Goal: Transaction & Acquisition: Purchase product/service

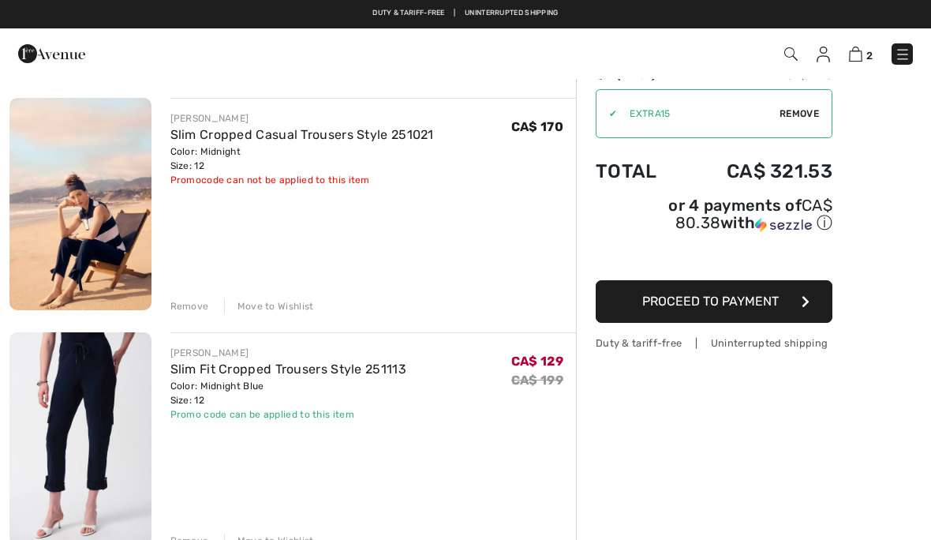
scroll to position [108, 0]
click at [88, 413] on img at bounding box center [80, 439] width 142 height 212
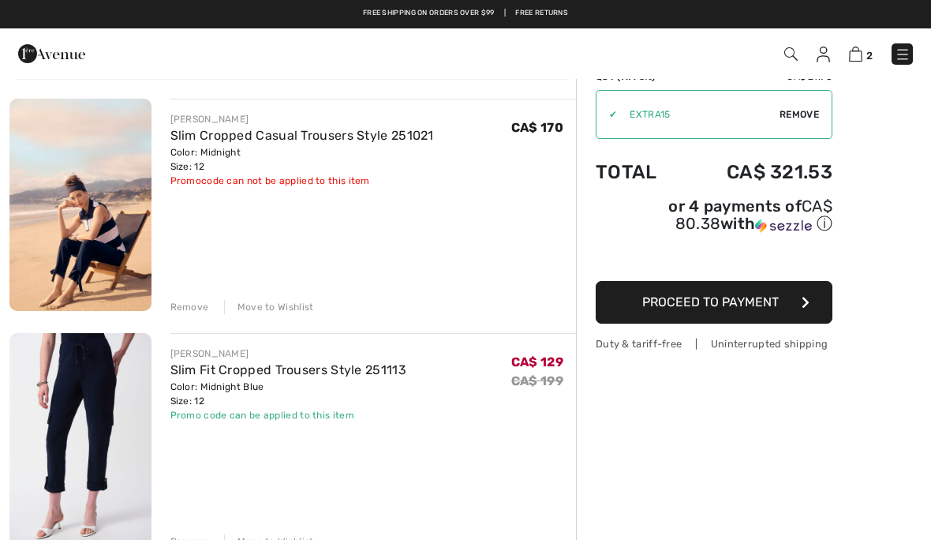
click at [118, 164] on img at bounding box center [80, 205] width 142 height 212
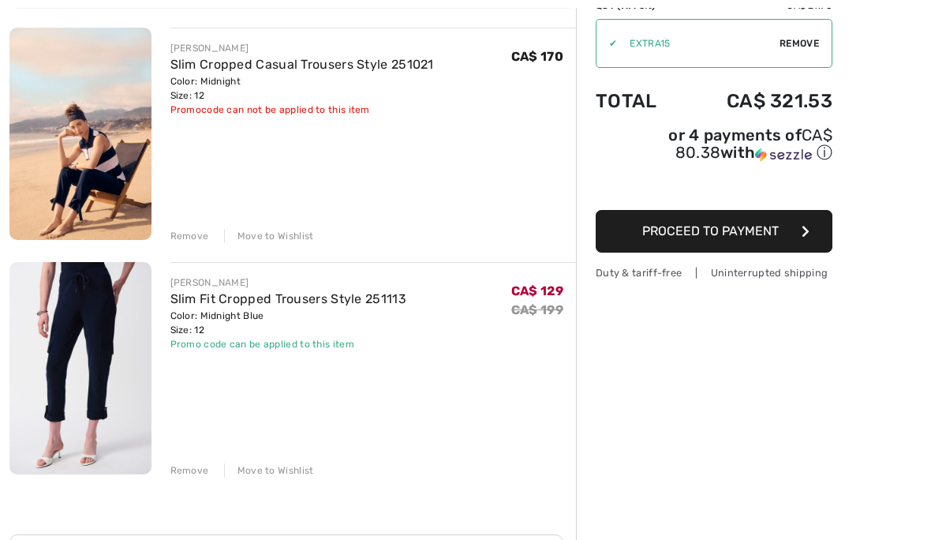
click at [105, 150] on img at bounding box center [80, 134] width 142 height 212
click at [92, 162] on img at bounding box center [80, 134] width 142 height 212
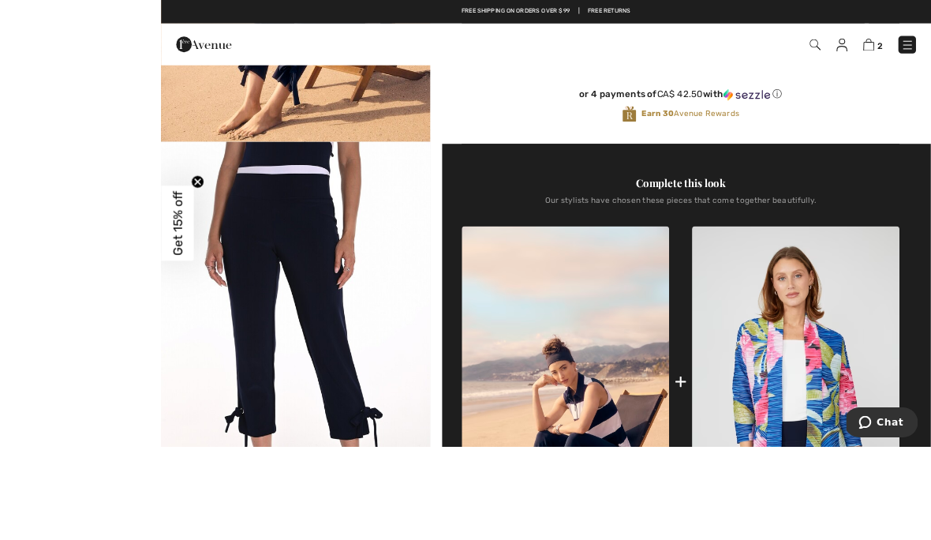
scroll to position [597, 0]
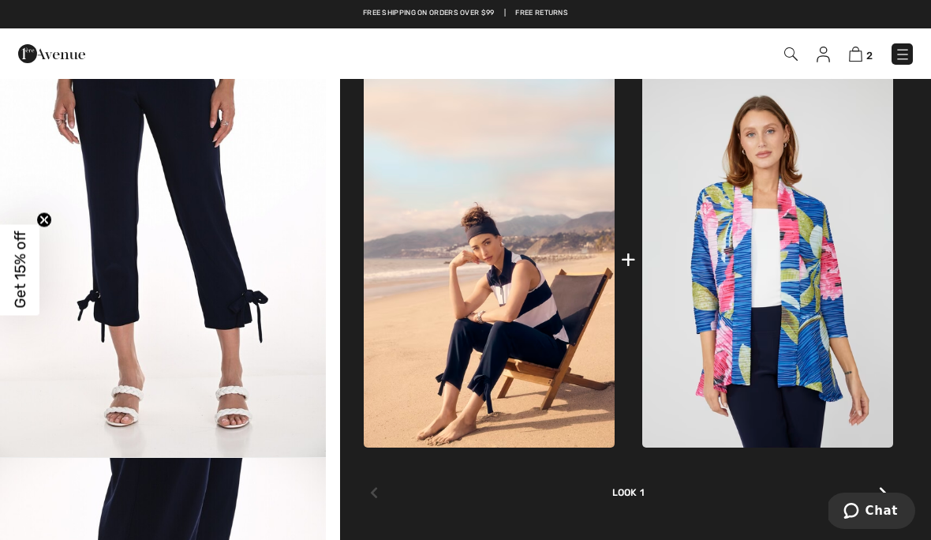
click at [281, 271] on img "2 / 3" at bounding box center [163, 213] width 326 height 489
click at [861, 52] on img at bounding box center [855, 54] width 13 height 15
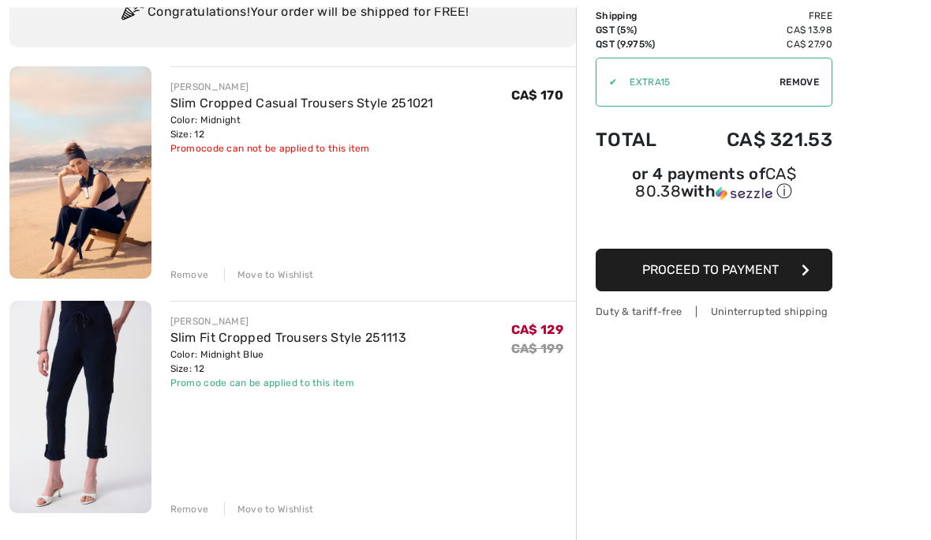
scroll to position [159, 0]
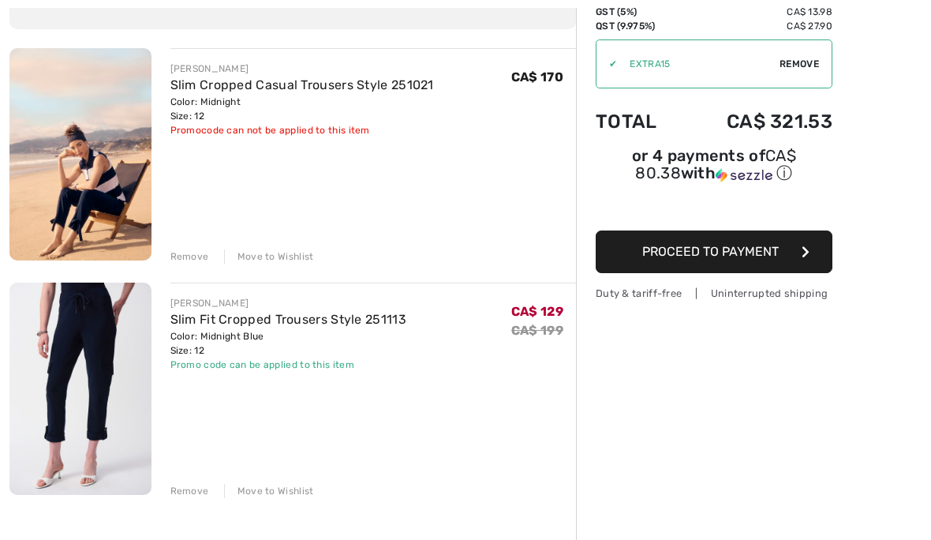
click at [102, 204] on img at bounding box center [80, 154] width 142 height 212
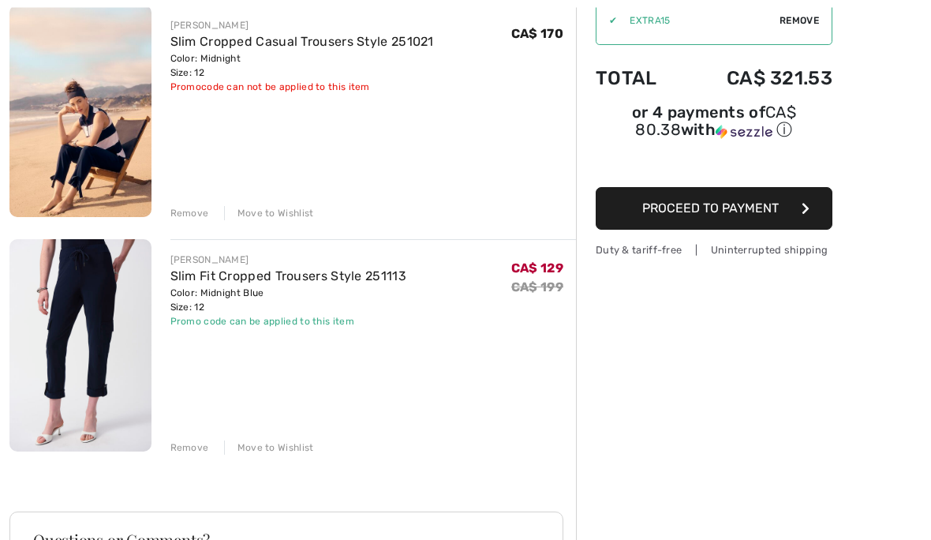
scroll to position [202, 0]
click at [109, 350] on img at bounding box center [80, 345] width 142 height 212
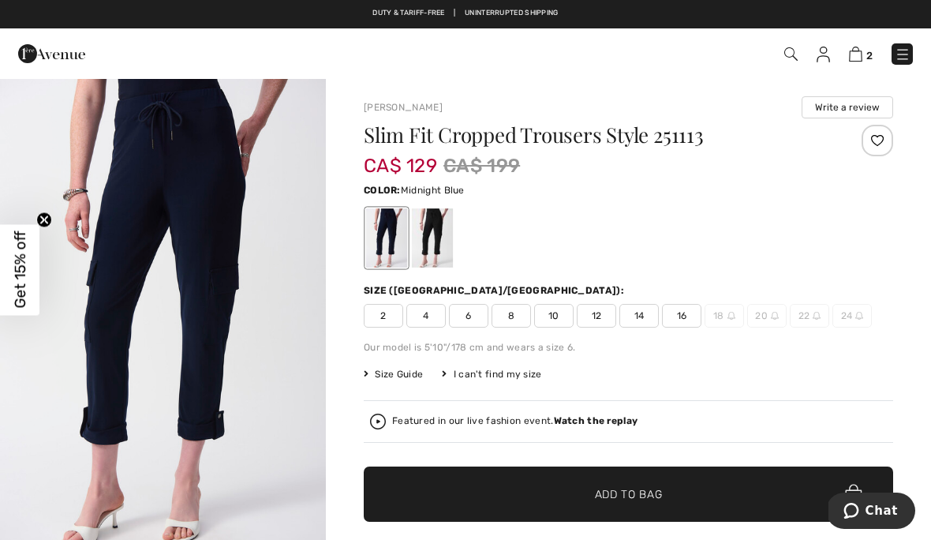
click at [234, 274] on img "1 / 5" at bounding box center [163, 321] width 326 height 489
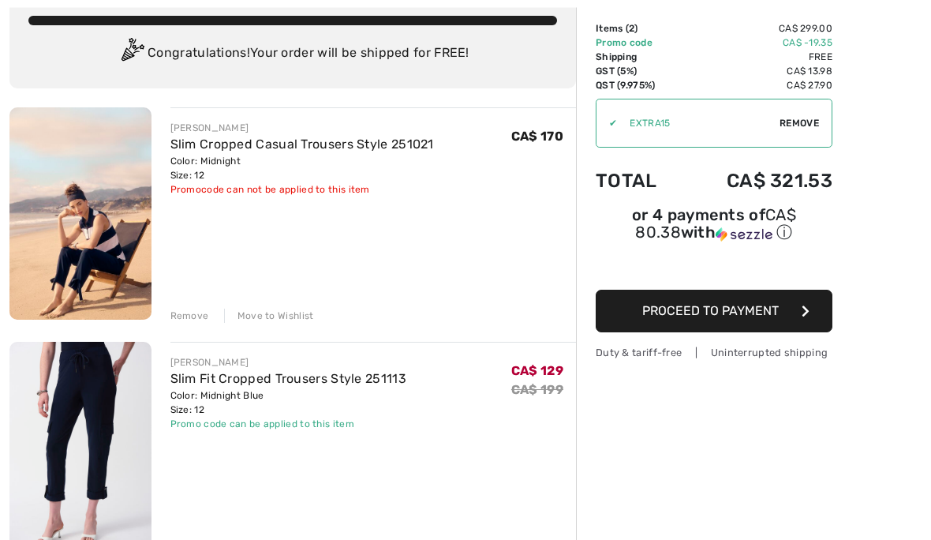
scroll to position [99, 0]
click at [92, 444] on img at bounding box center [80, 448] width 142 height 212
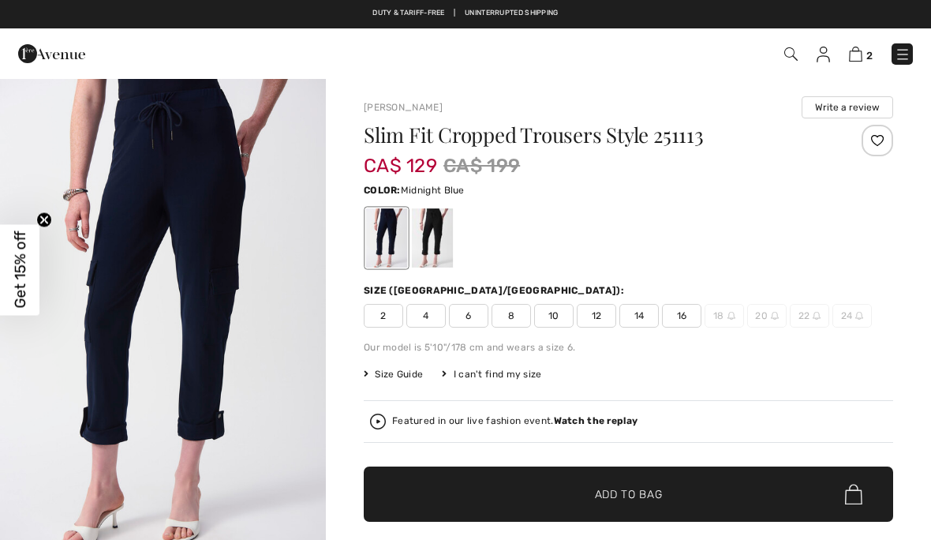
checkbox input "true"
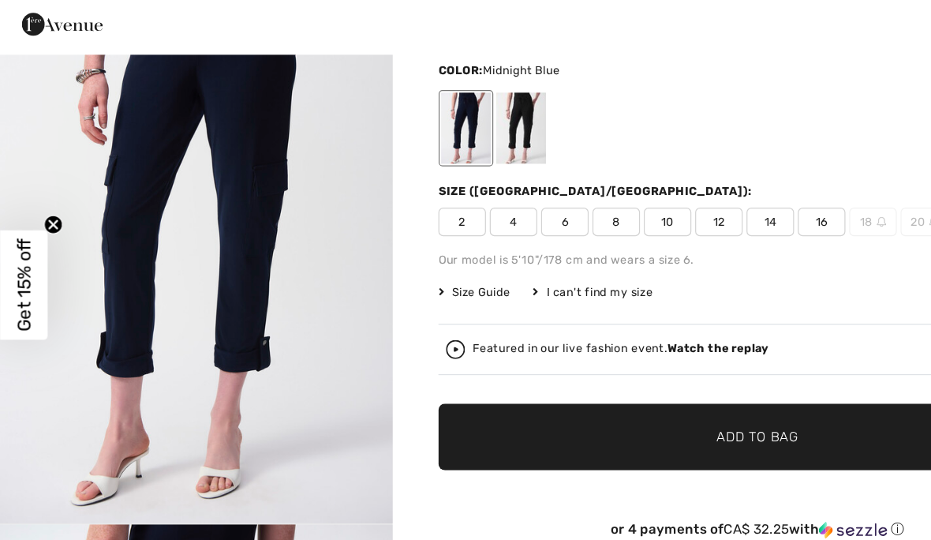
scroll to position [106, 0]
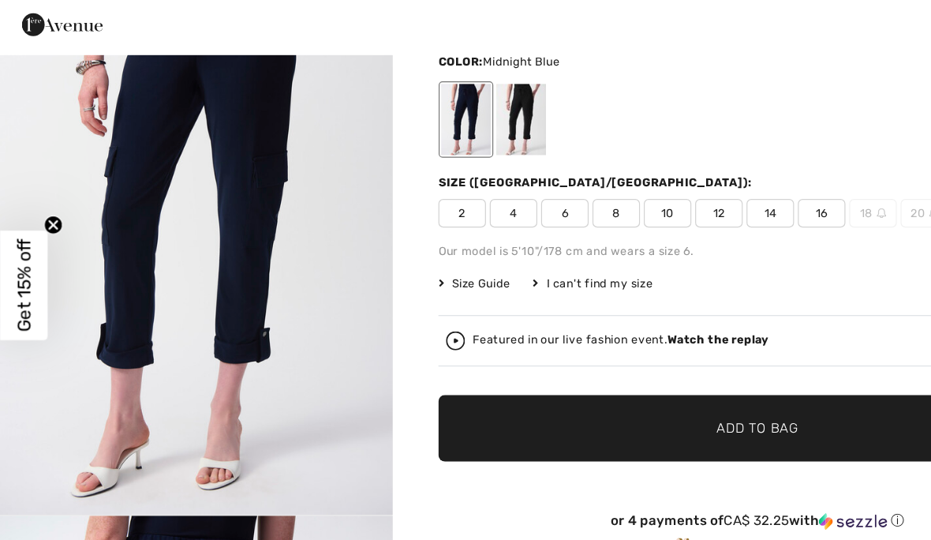
click at [595, 198] on span "12" at bounding box center [596, 210] width 39 height 24
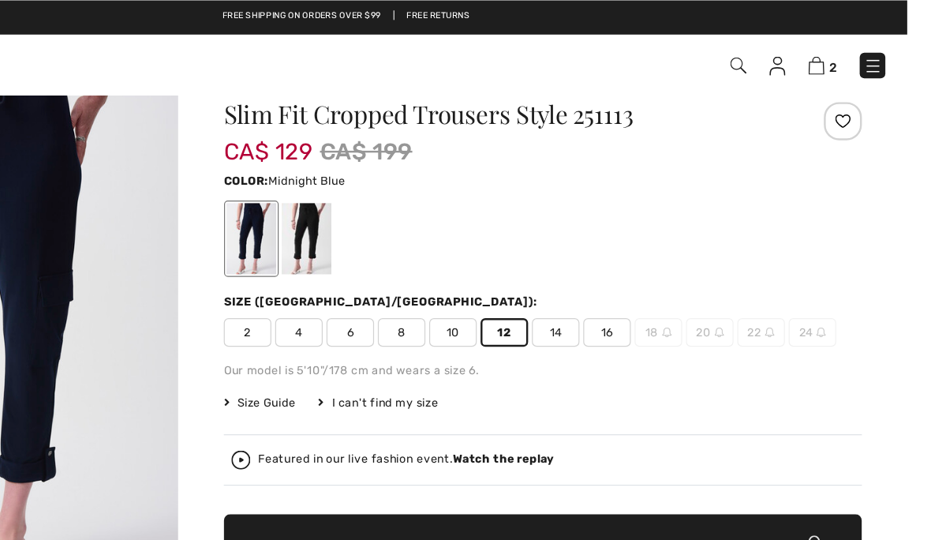
scroll to position [40, 0]
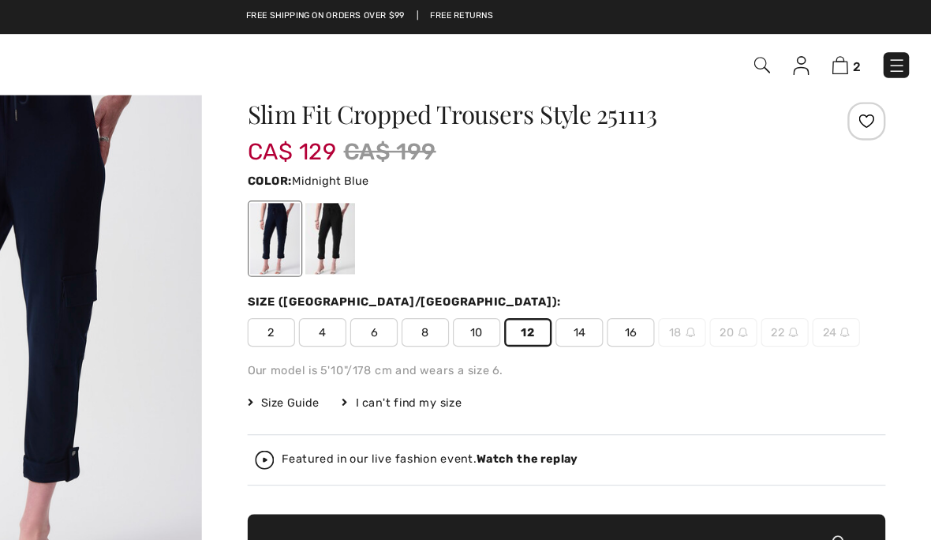
click at [895, 56] on img at bounding box center [903, 55] width 16 height 16
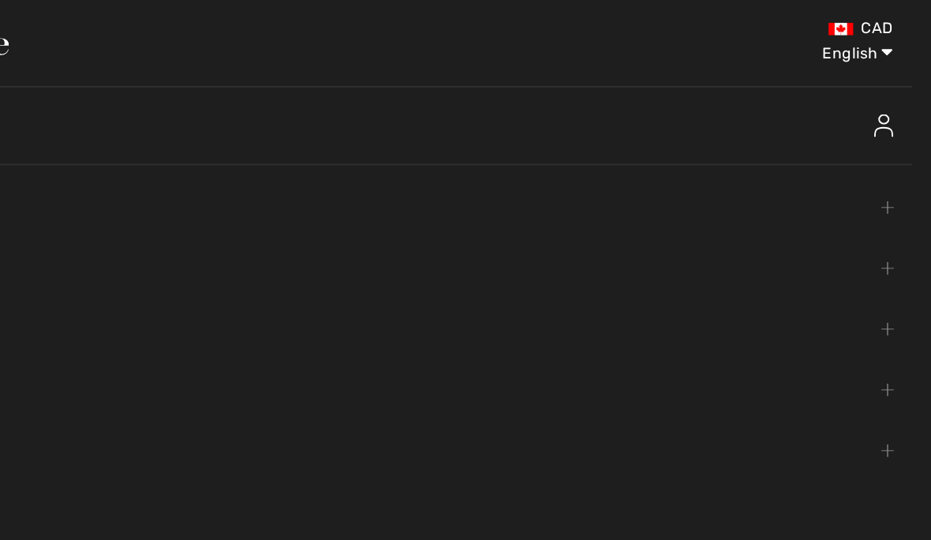
click at [818, 48] on select "English Français" at bounding box center [859, 40] width 82 height 47
select select "https://www.1ereavenue.com/fr/pantalons-ajustes-courts-modele-251113-s251113/80…"
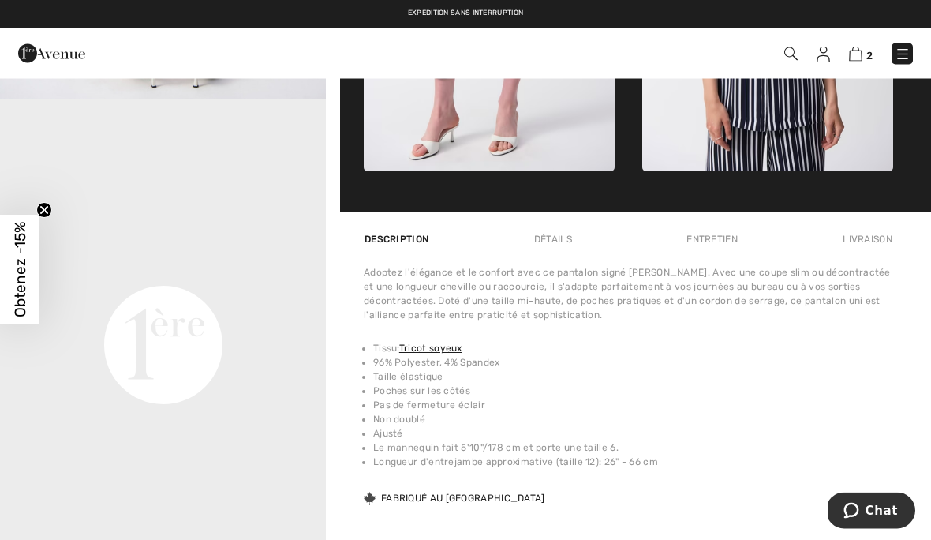
scroll to position [961, 0]
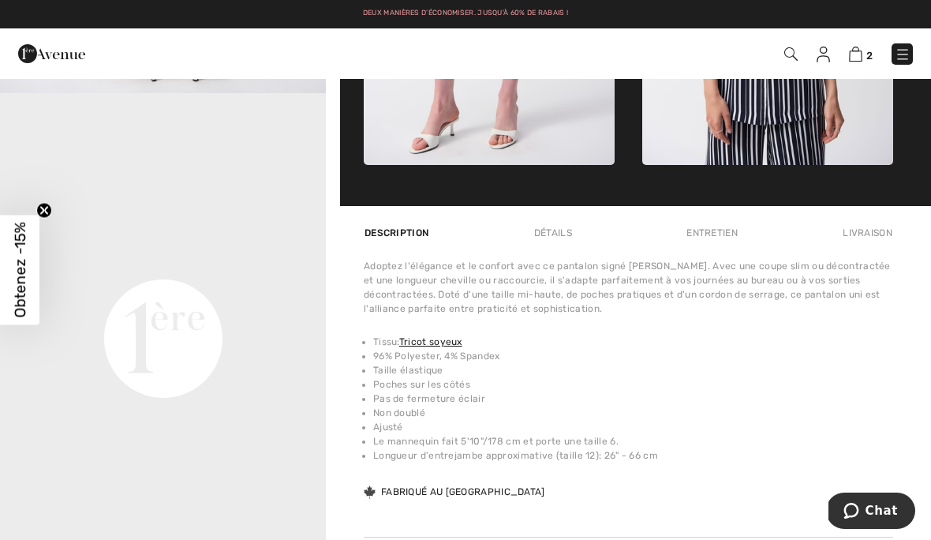
click at [852, 60] on img at bounding box center [855, 54] width 13 height 15
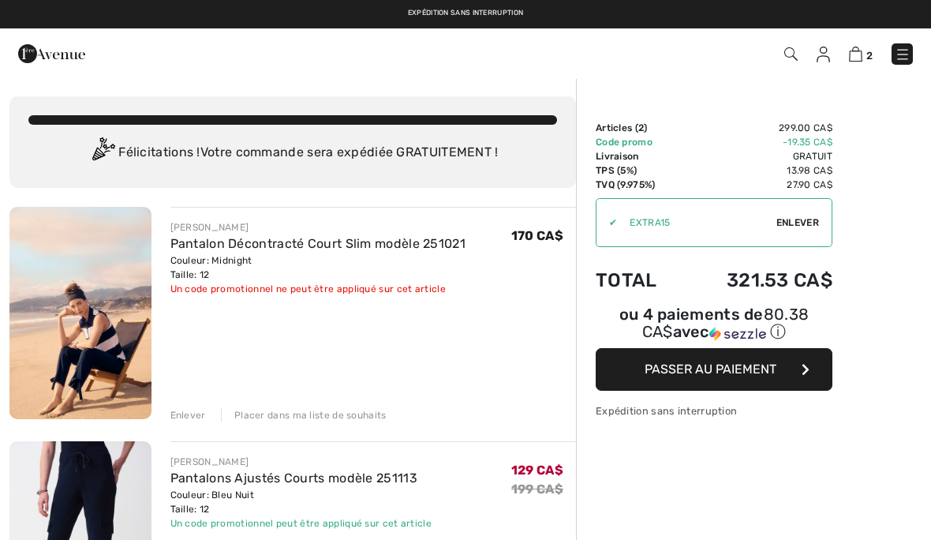
checkbox input "true"
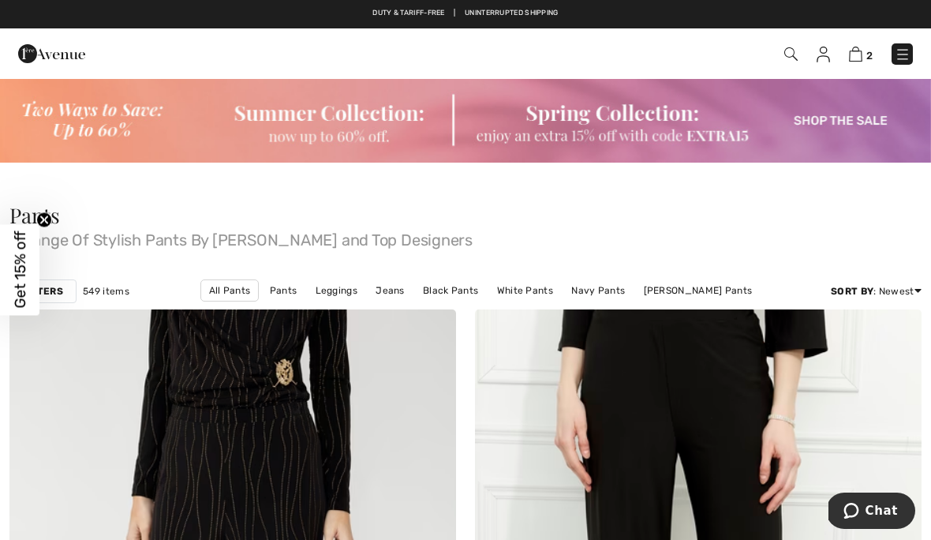
click at [911, 47] on link at bounding box center [902, 53] width 21 height 21
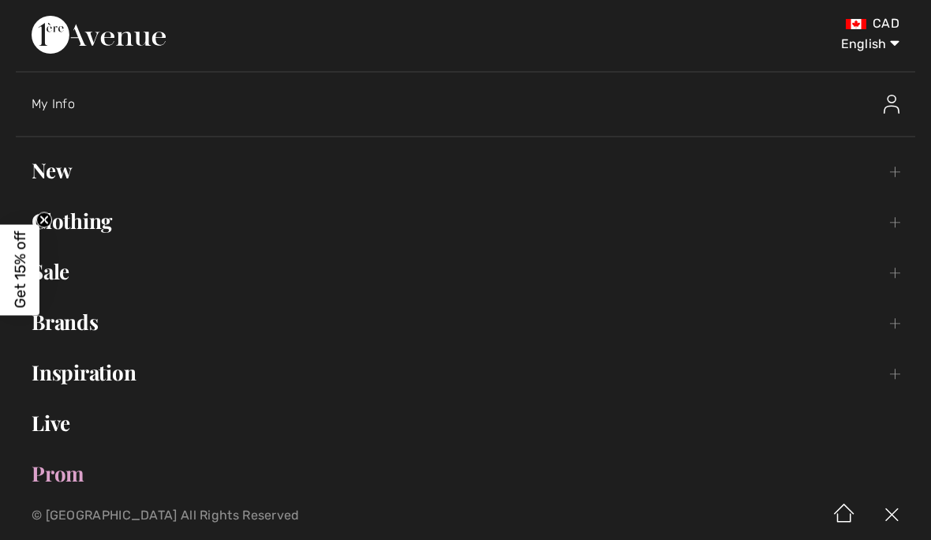
click at [877, 52] on select "English Français" at bounding box center [859, 40] width 82 height 47
select select "/fr/pantalons-52-c/"
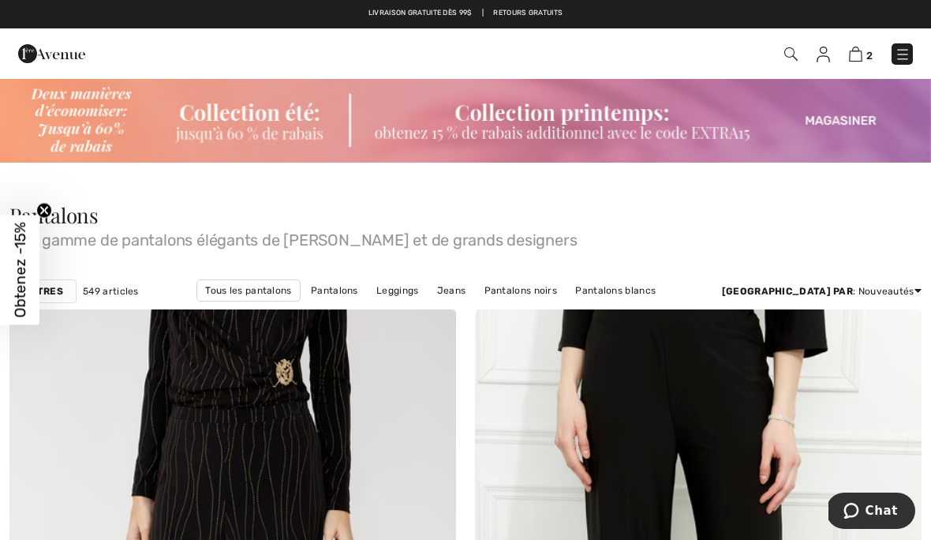
click at [848, 126] on img at bounding box center [465, 119] width 931 height 85
click at [848, 122] on img at bounding box center [465, 119] width 931 height 85
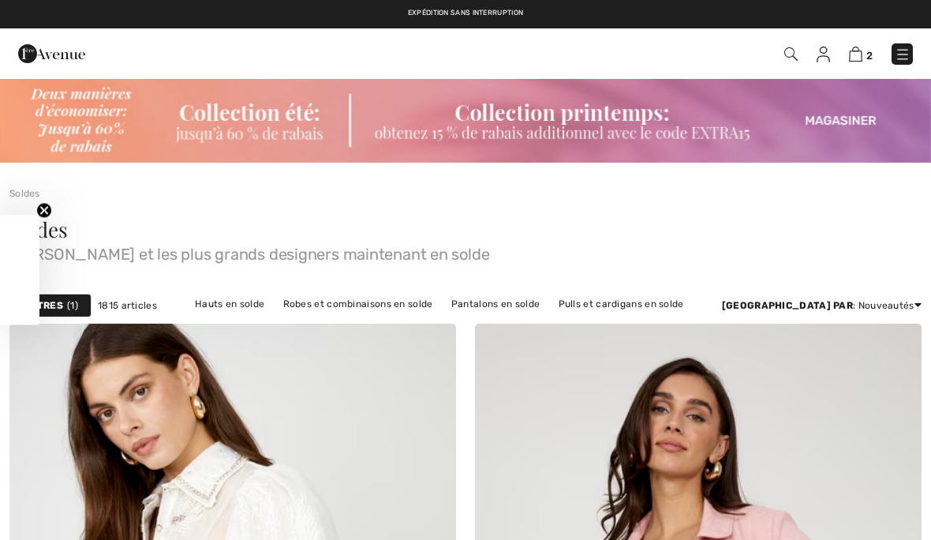
checkbox input "true"
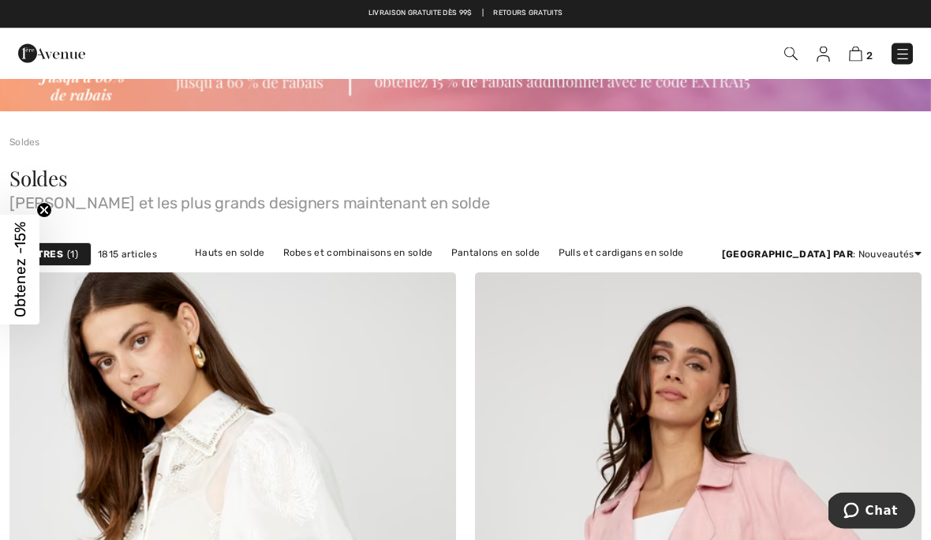
scroll to position [51, 0]
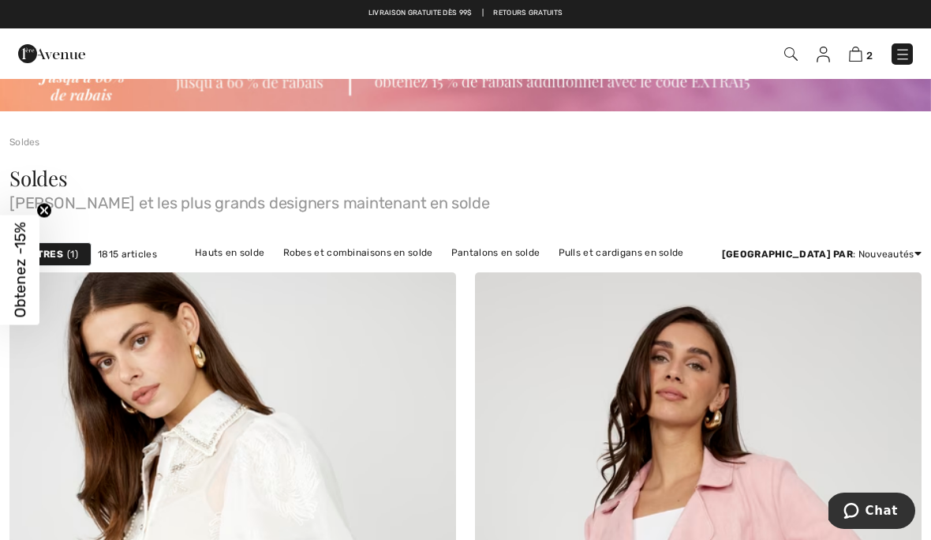
click at [73, 258] on span "1" at bounding box center [72, 254] width 11 height 14
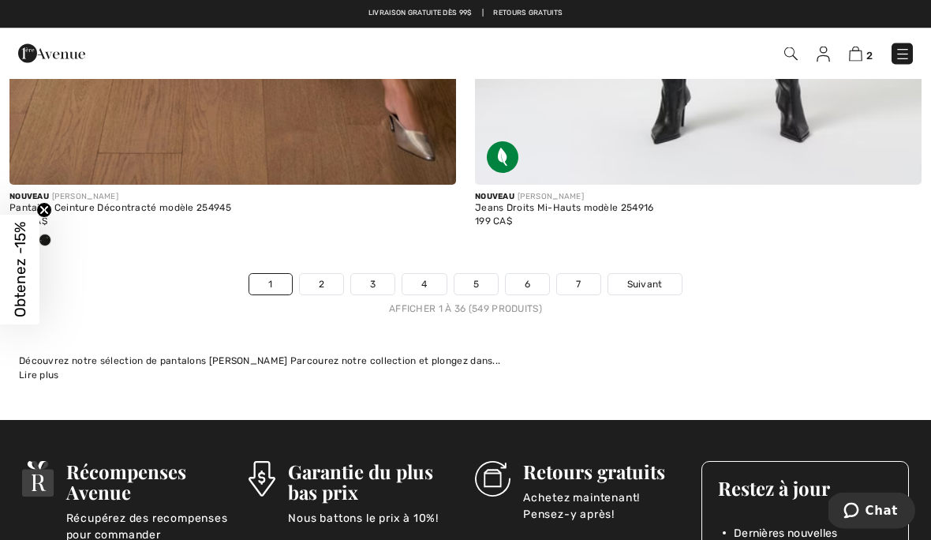
scroll to position [13689, 0]
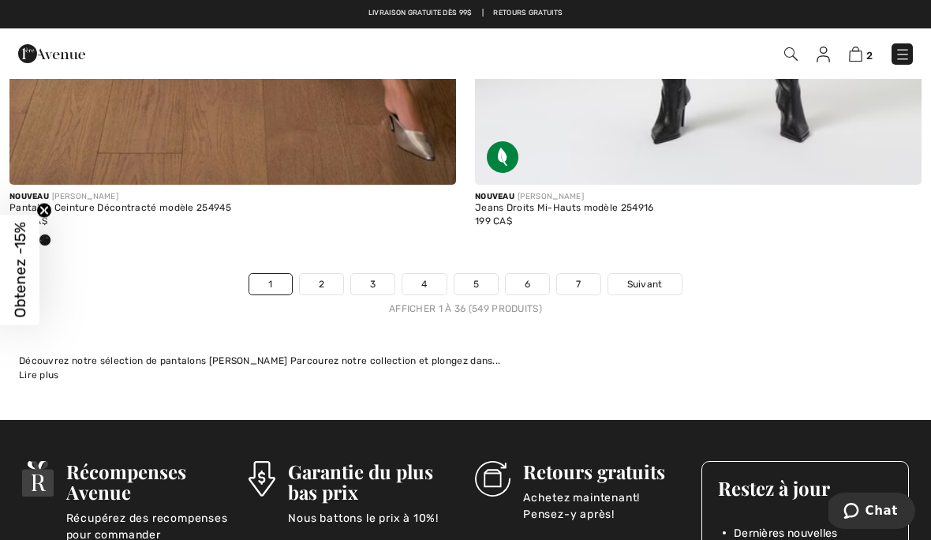
click at [650, 279] on span "Suivant" at bounding box center [645, 284] width 36 height 14
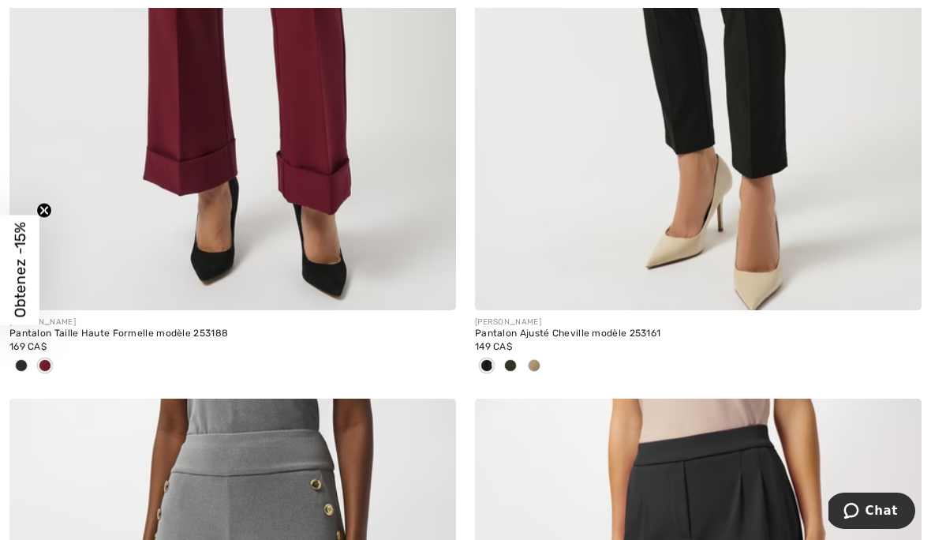
scroll to position [6004, 0]
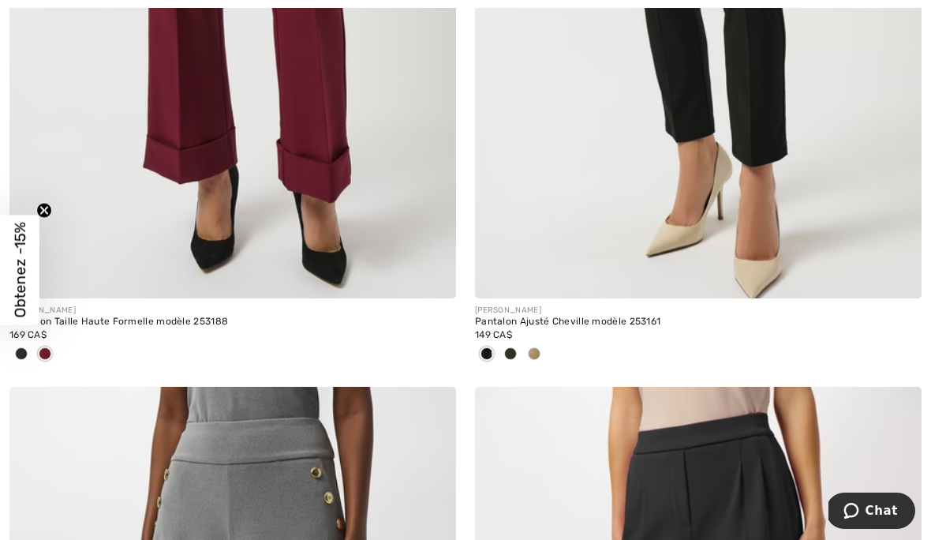
click at [517, 347] on div at bounding box center [511, 355] width 24 height 26
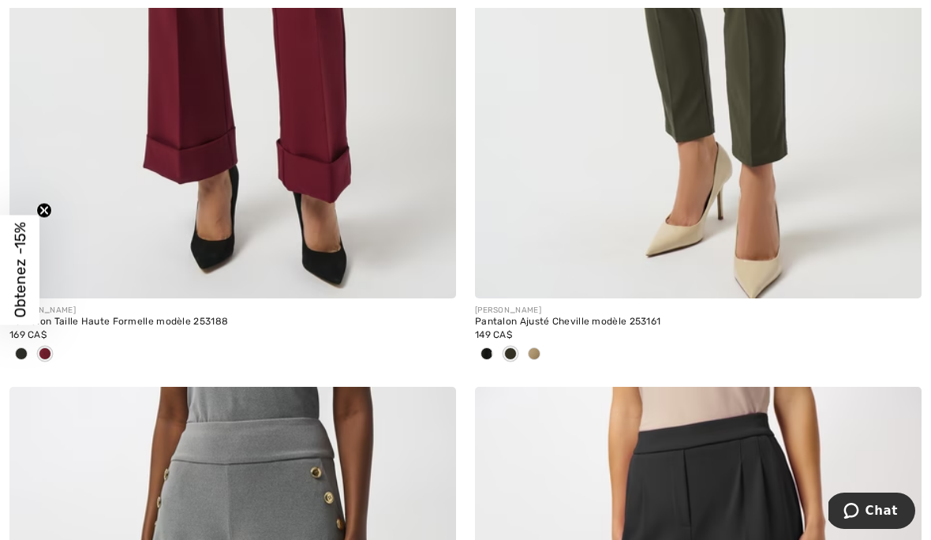
click at [509, 350] on span at bounding box center [510, 353] width 13 height 13
click at [514, 347] on span at bounding box center [510, 353] width 13 height 13
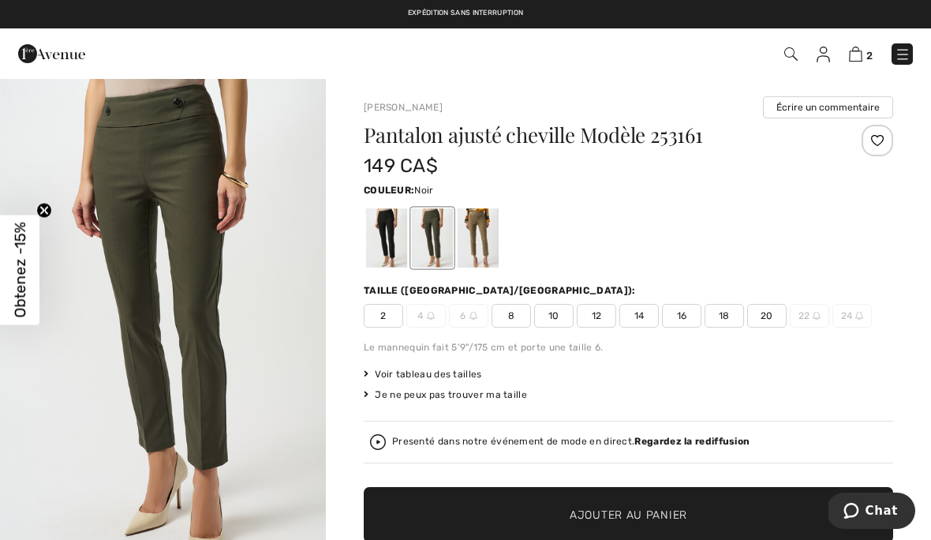
click at [381, 240] on div at bounding box center [386, 237] width 41 height 59
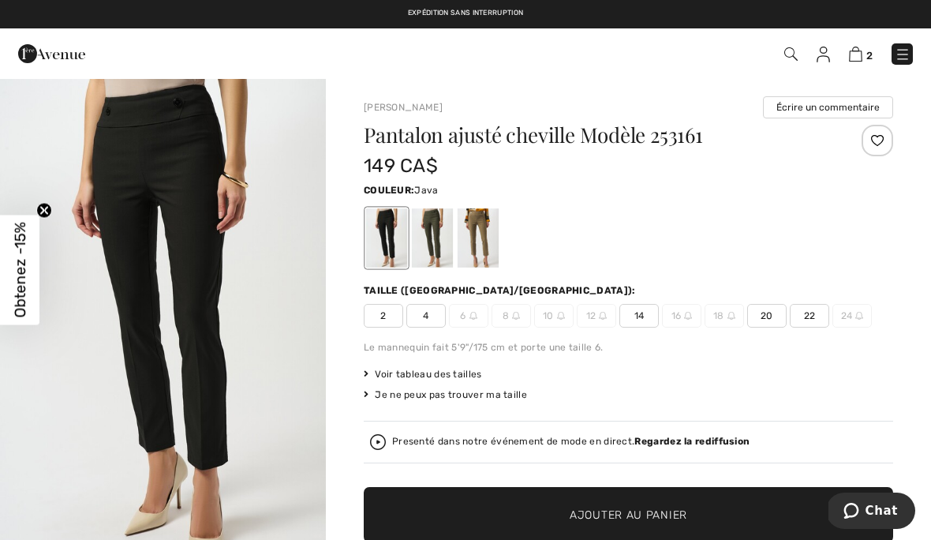
click at [485, 246] on div at bounding box center [478, 237] width 41 height 59
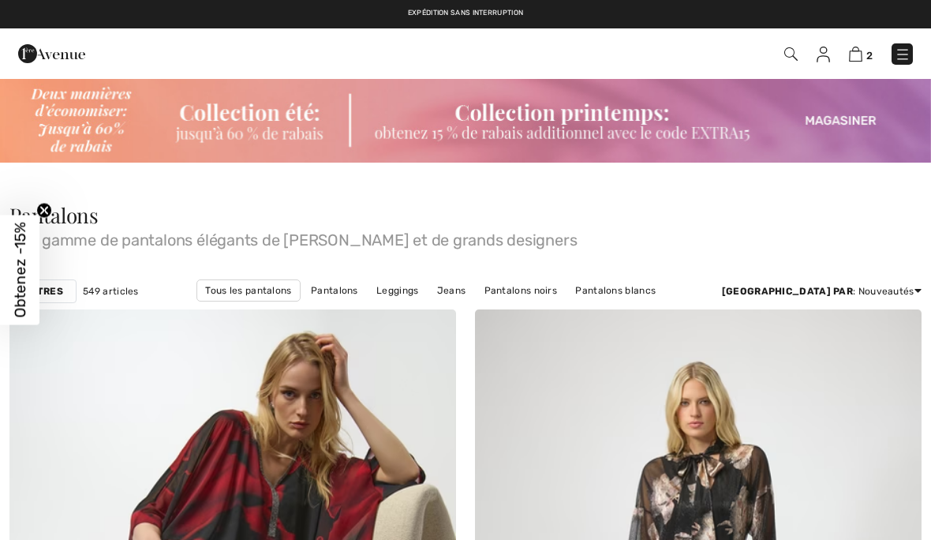
checkbox input "true"
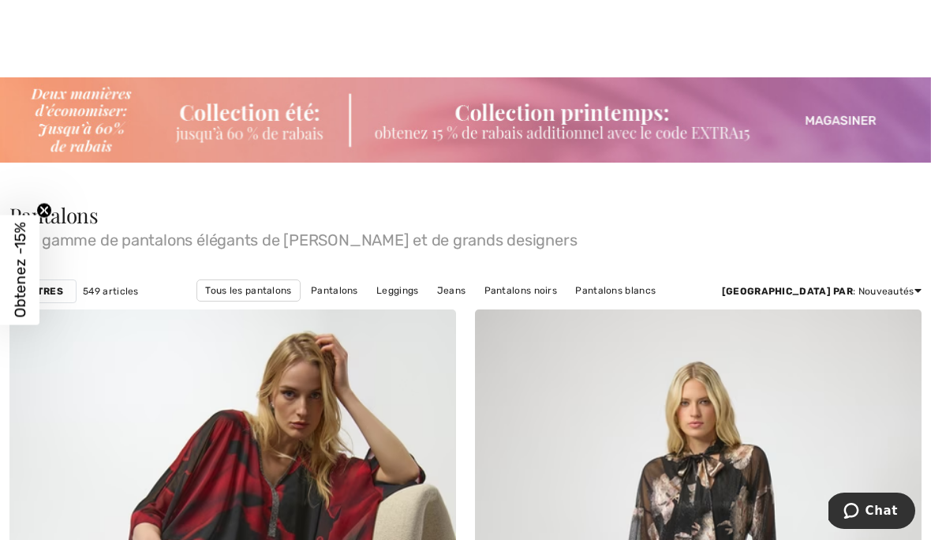
scroll to position [36, 0]
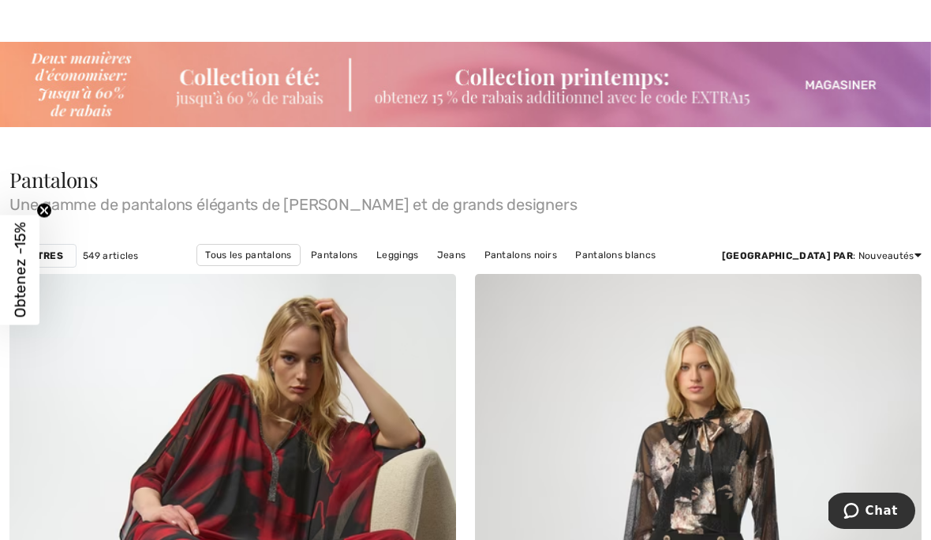
click at [49, 208] on circle "Close teaser" at bounding box center [44, 210] width 15 height 15
click at [48, 256] on strong "Filtres" at bounding box center [43, 256] width 40 height 14
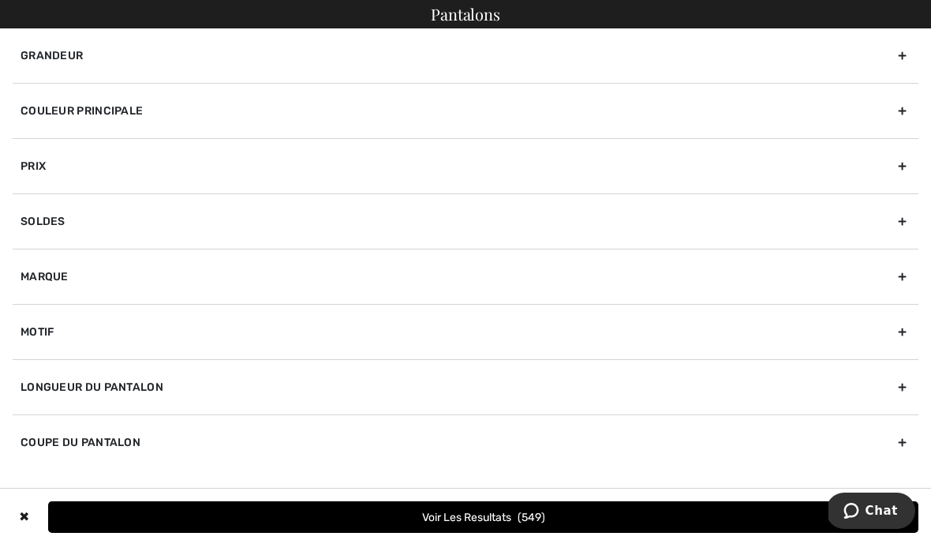
click at [85, 120] on div "Couleur Principale" at bounding box center [466, 110] width 906 height 55
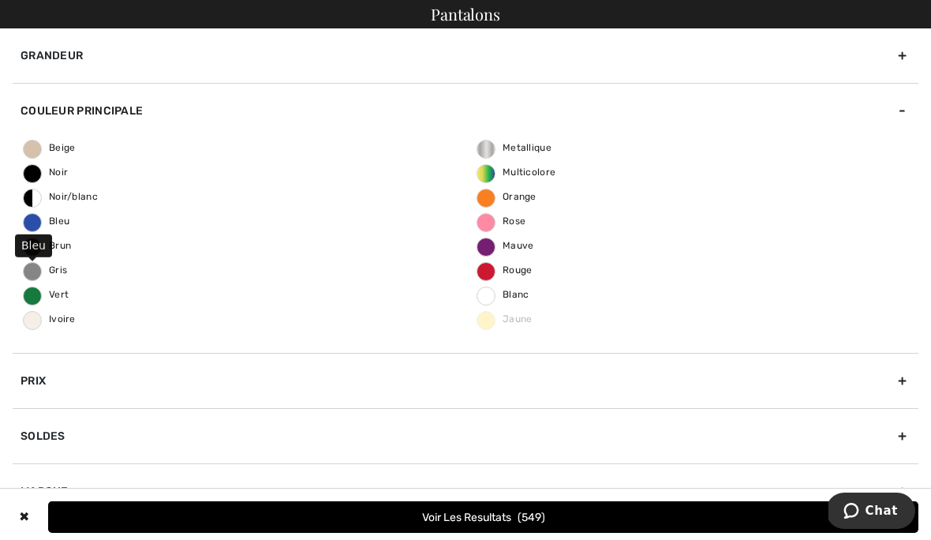
click at [36, 225] on span "Bleu" at bounding box center [47, 220] width 46 height 11
click at [0, 0] on input "Bleu" at bounding box center [0, 0] width 0 height 0
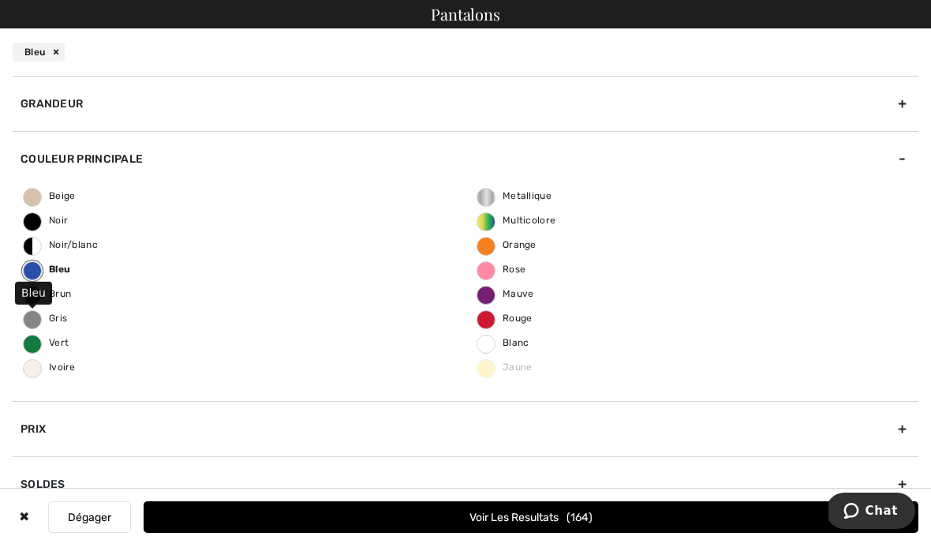
scroll to position [0, 0]
click at [67, 99] on div "Grandeur" at bounding box center [466, 103] width 906 height 55
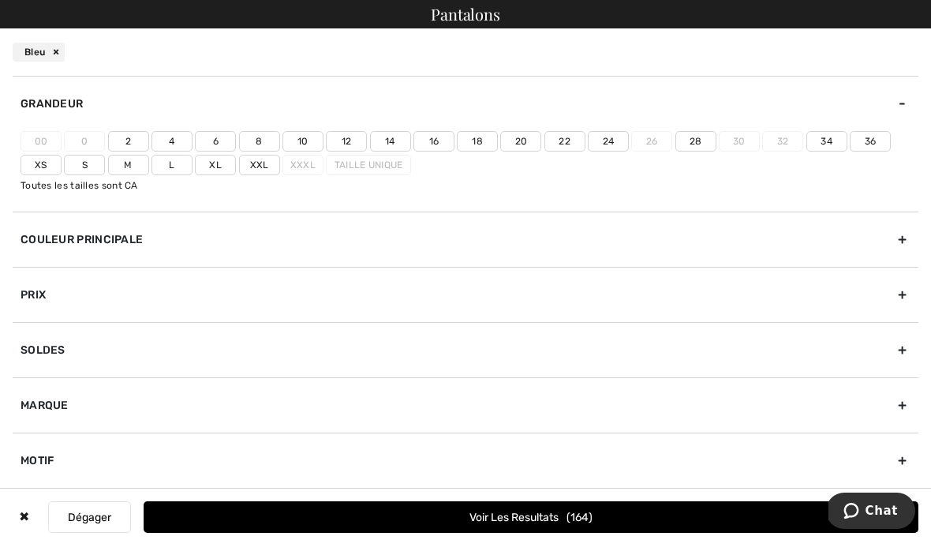
click at [357, 138] on label "12" at bounding box center [346, 141] width 41 height 21
click at [0, 0] on input"] "12" at bounding box center [0, 0] width 0 height 0
click at [175, 163] on label "L" at bounding box center [172, 165] width 41 height 21
click at [0, 0] on input"] "L" at bounding box center [0, 0] width 0 height 0
click at [687, 511] on button "Voir les resultats 84" at bounding box center [531, 517] width 775 height 32
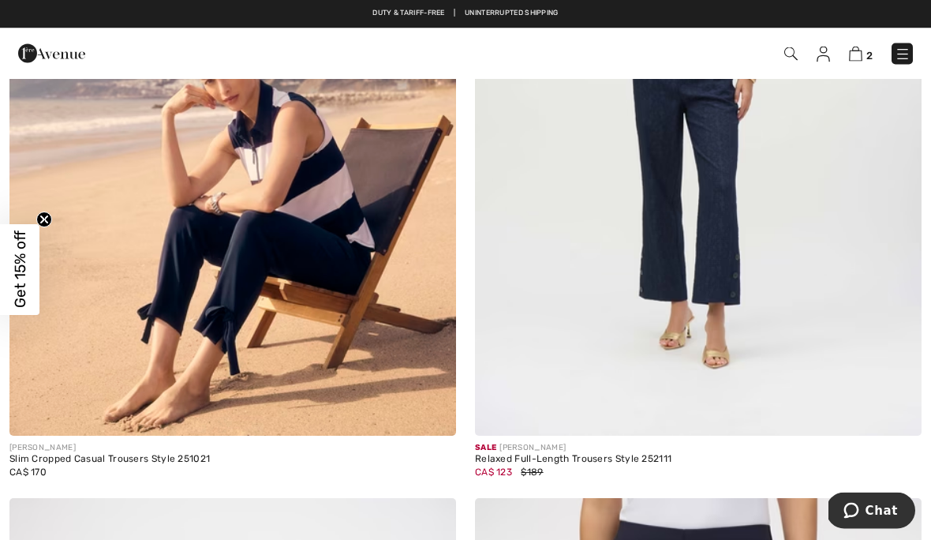
scroll to position [8133, 0]
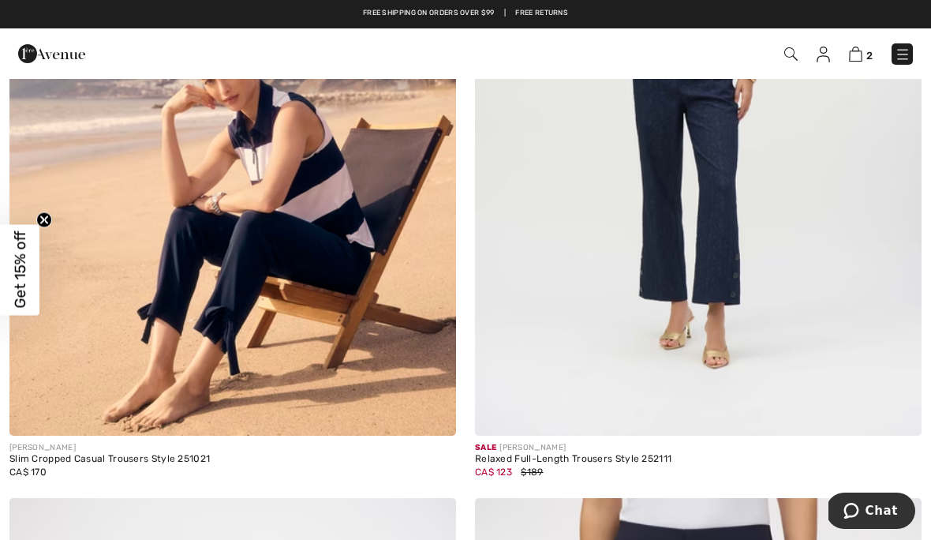
click at [195, 306] on img at bounding box center [232, 101] width 447 height 670
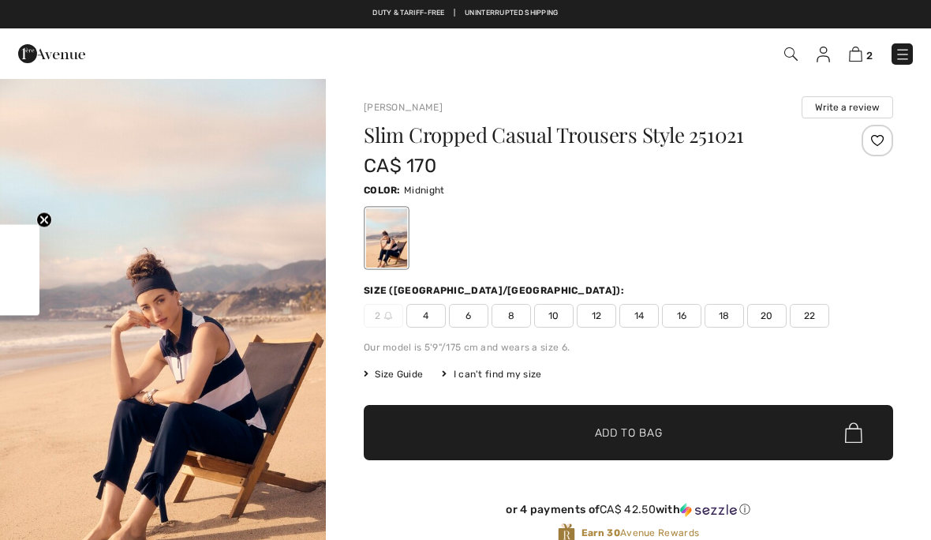
checkbox input "true"
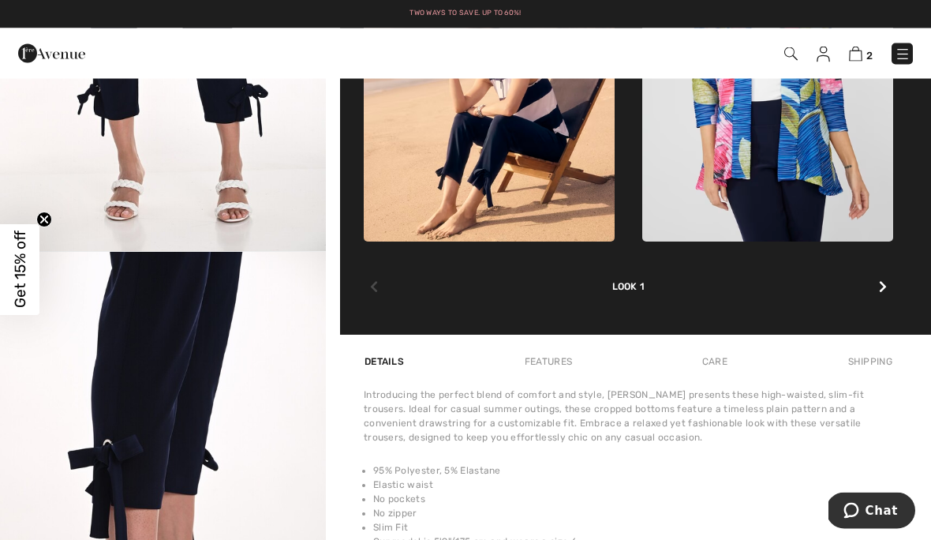
scroll to position [805, 0]
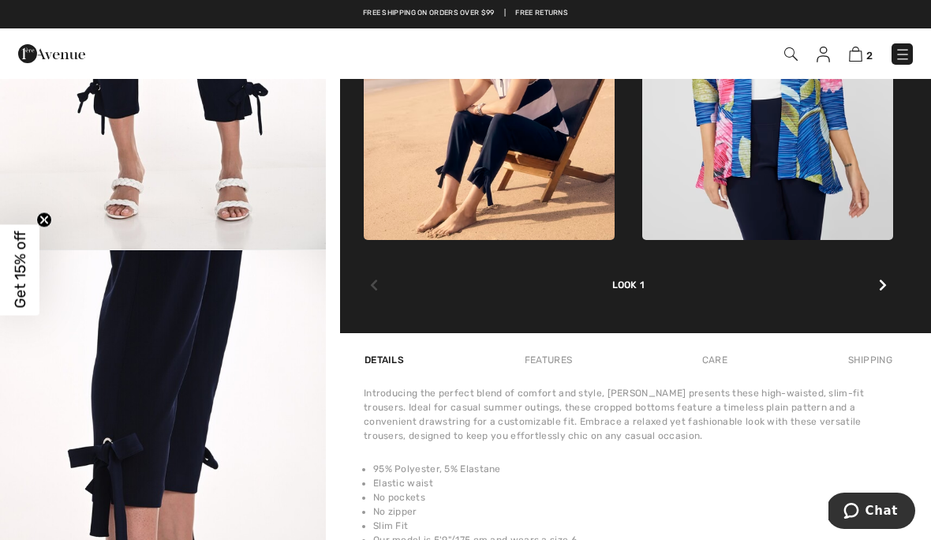
click at [908, 56] on img at bounding box center [903, 55] width 16 height 16
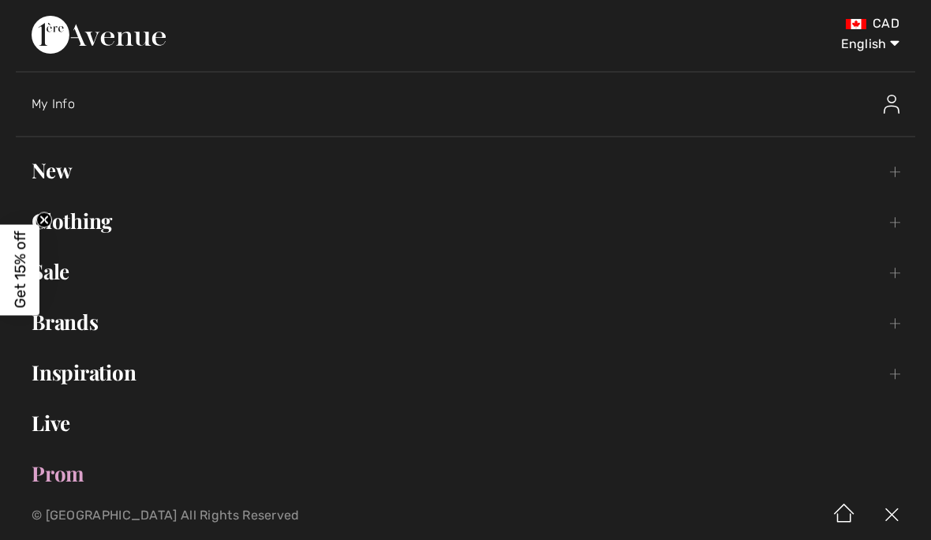
click at [885, 51] on select "English Français" at bounding box center [859, 40] width 82 height 47
select select "https://www.1ereavenue.com/fr/pantalon-decontracte-court-slim-modele-251021-p82…"
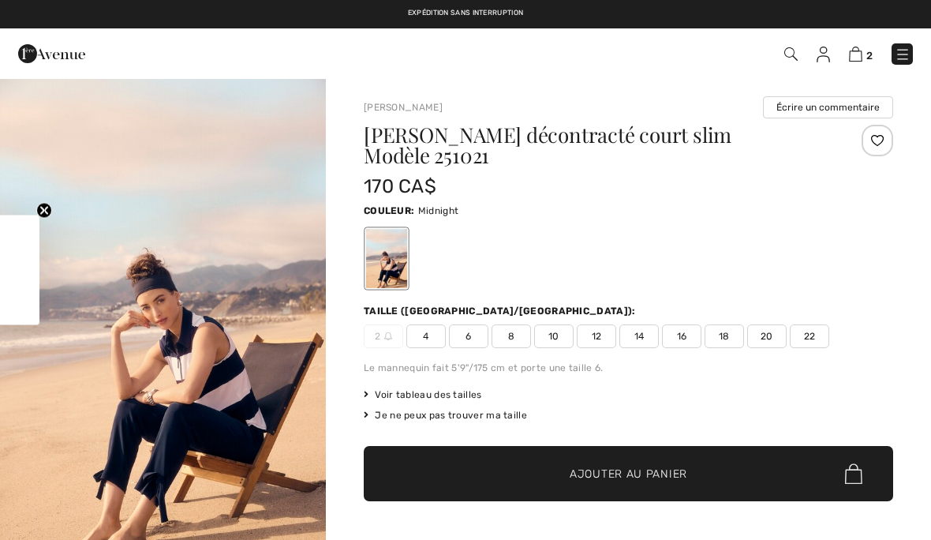
checkbox input "true"
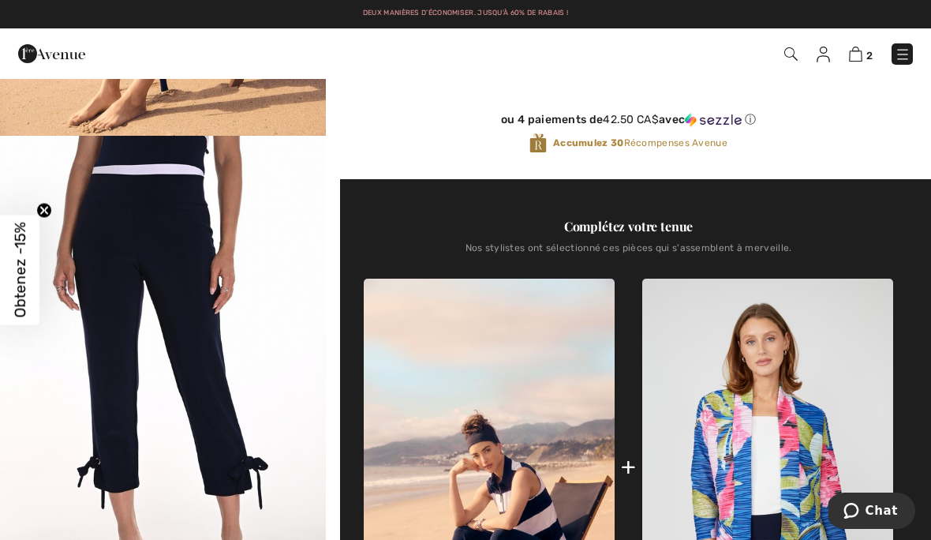
scroll to position [374, 0]
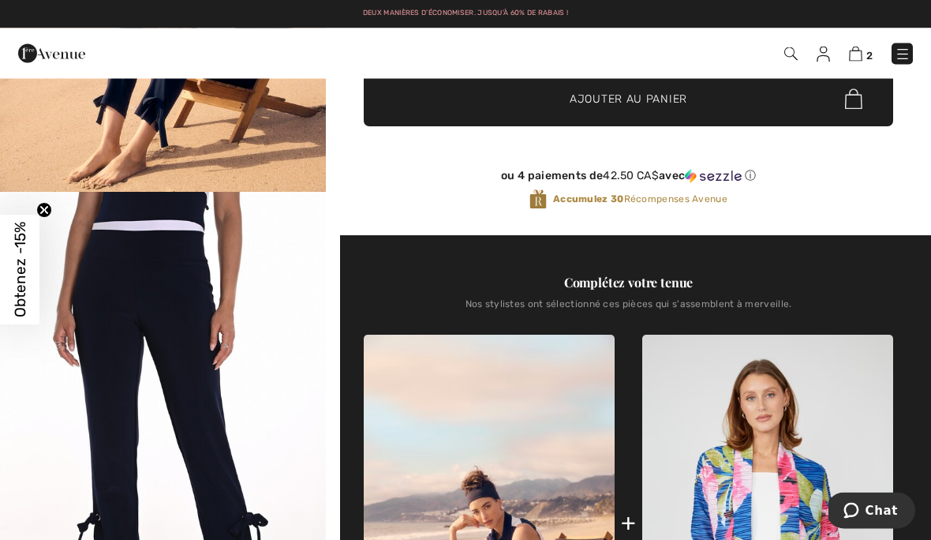
click at [143, 264] on img "2 / 3" at bounding box center [163, 437] width 326 height 489
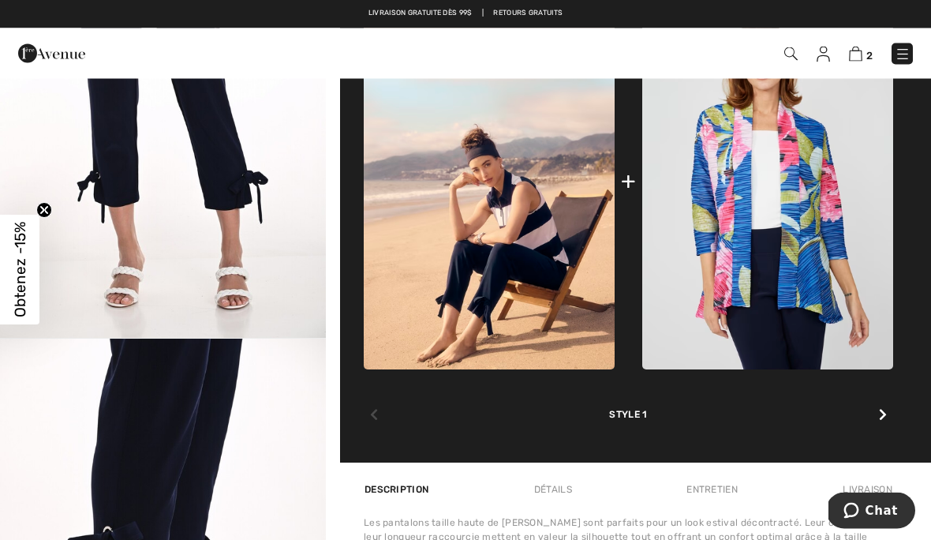
scroll to position [531, 0]
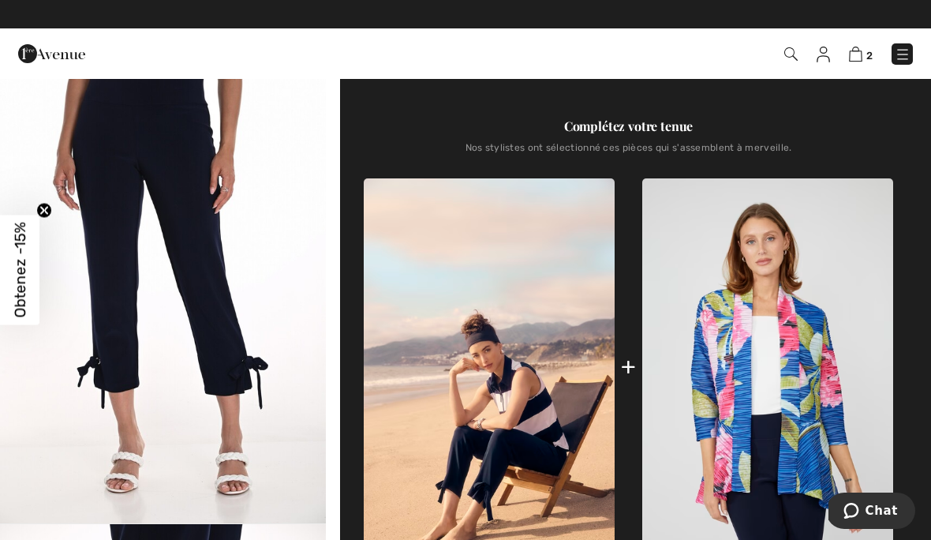
click at [140, 256] on img "2 / 3" at bounding box center [163, 280] width 326 height 489
click at [162, 277] on img "2 / 3" at bounding box center [163, 280] width 326 height 489
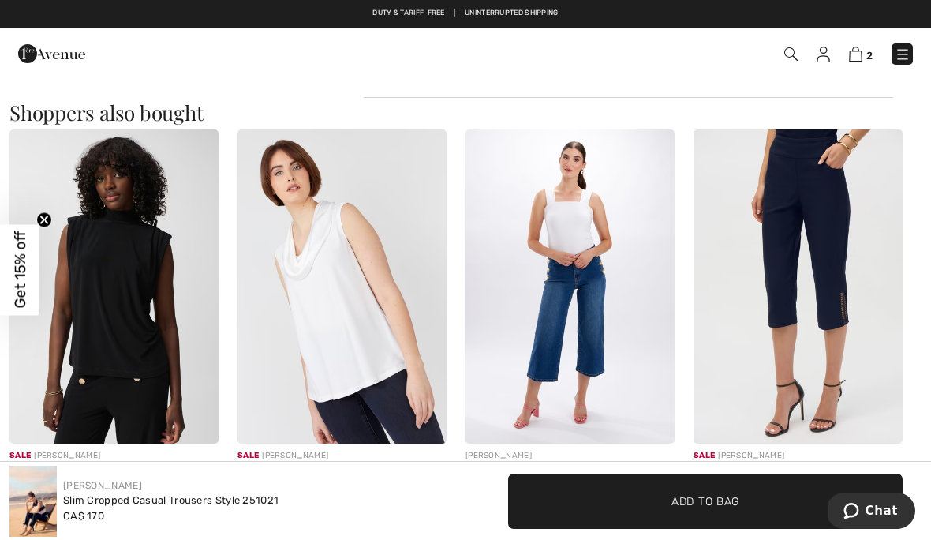
scroll to position [1473, 0]
click at [845, 359] on img at bounding box center [798, 287] width 209 height 314
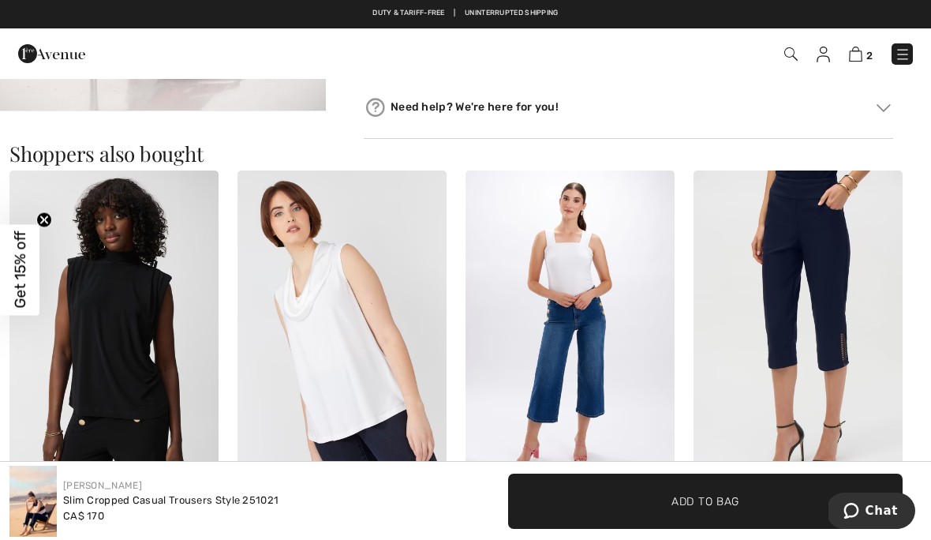
scroll to position [1417, 0]
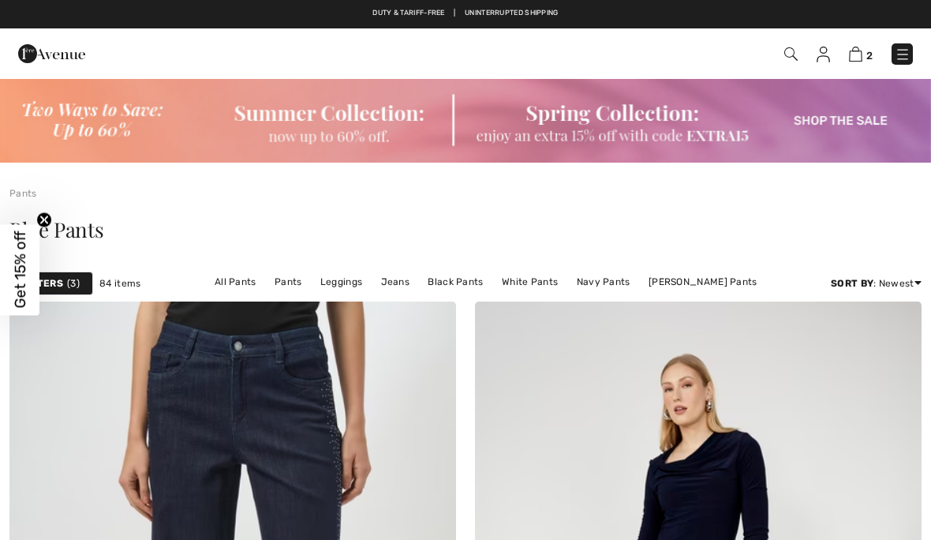
checkbox input "true"
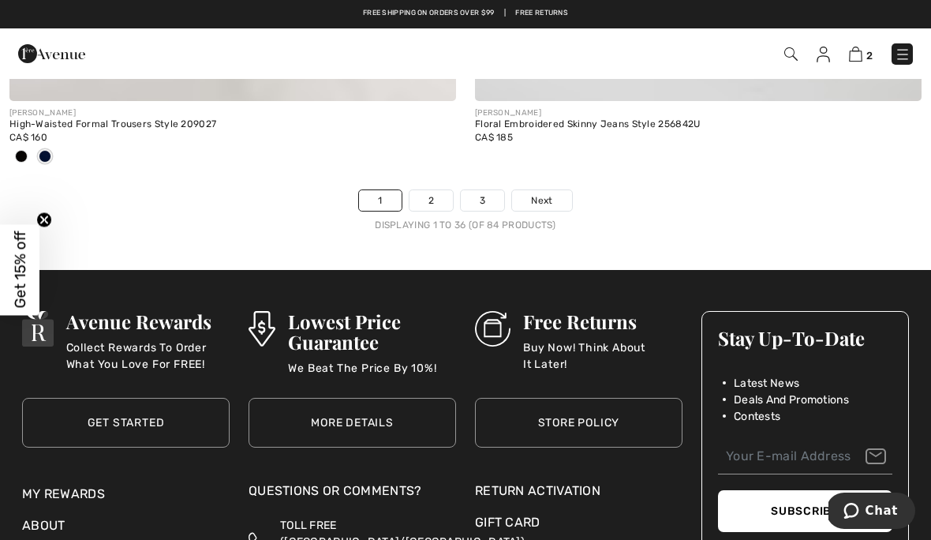
scroll to position [13727, 0]
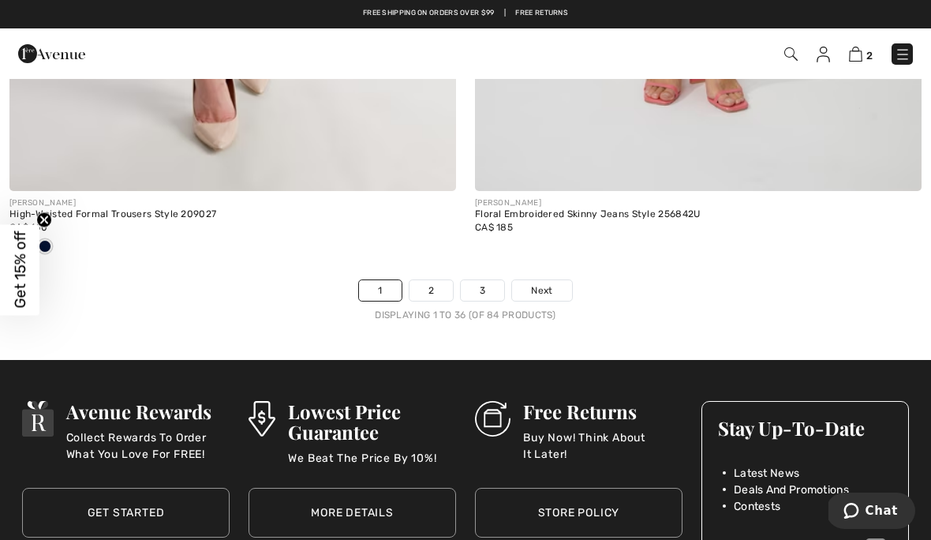
click at [537, 286] on link "Next" at bounding box center [541, 290] width 59 height 21
click at [538, 283] on span "Next" at bounding box center [541, 290] width 21 height 14
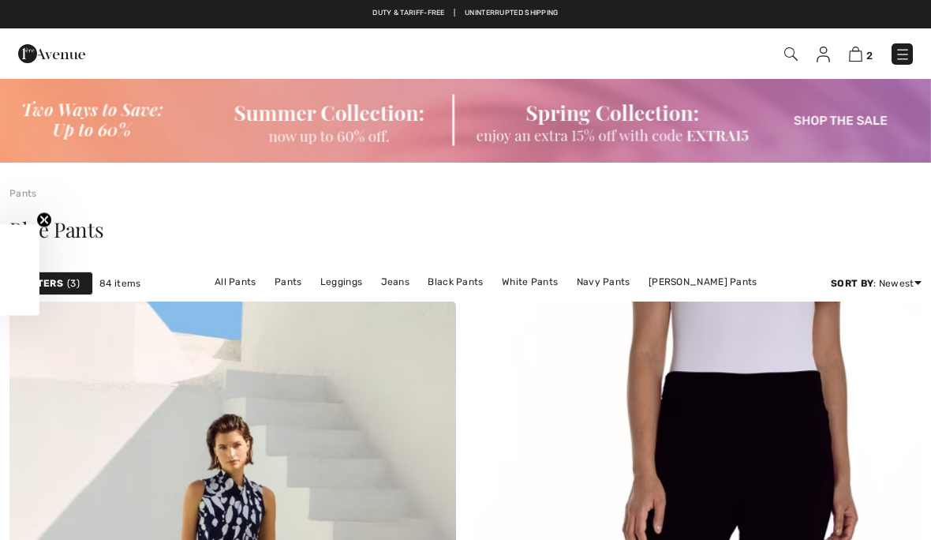
checkbox input "true"
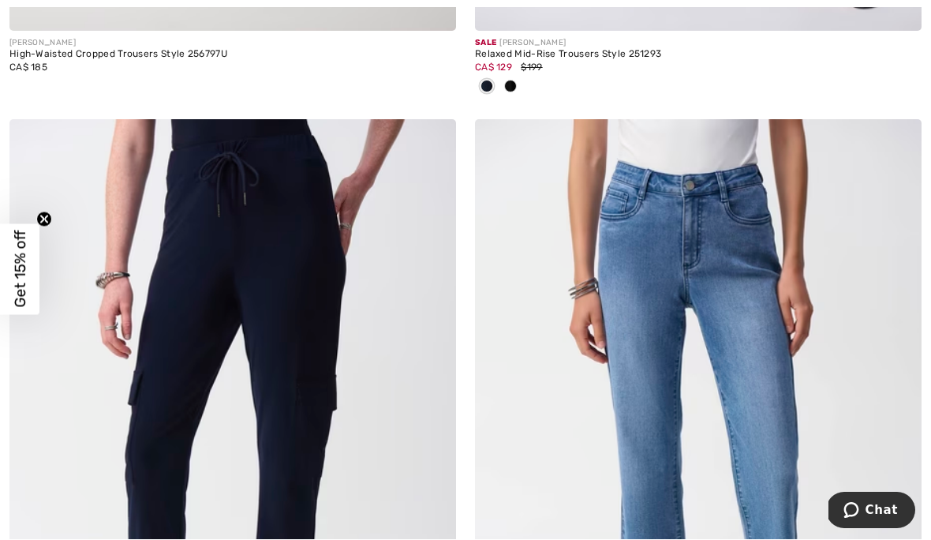
scroll to position [3948, 0]
click at [238, 285] on img at bounding box center [232, 454] width 447 height 670
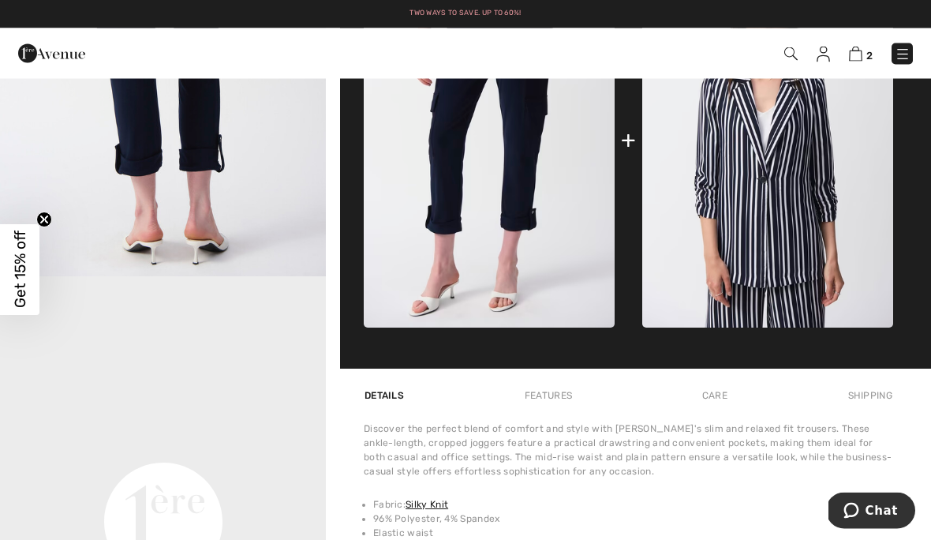
scroll to position [958, 0]
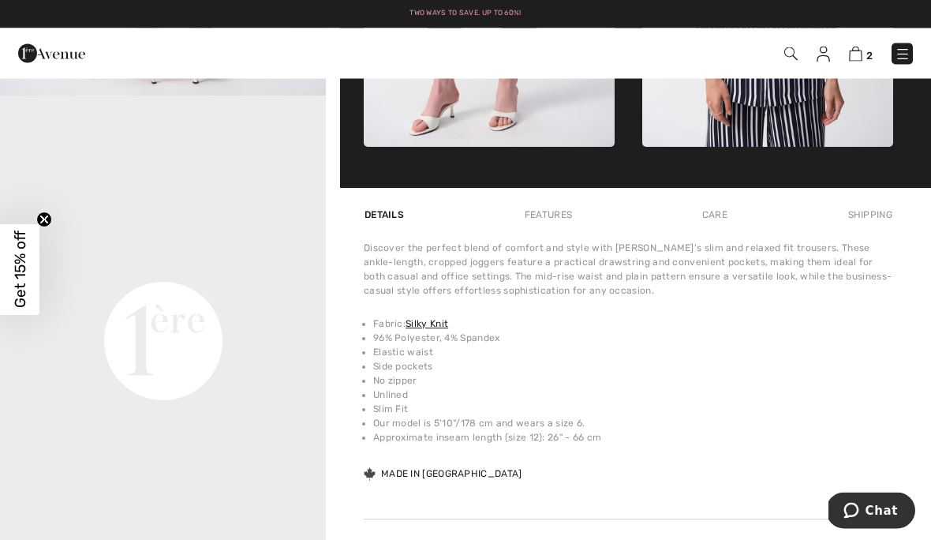
click at [904, 57] on img at bounding box center [903, 55] width 16 height 16
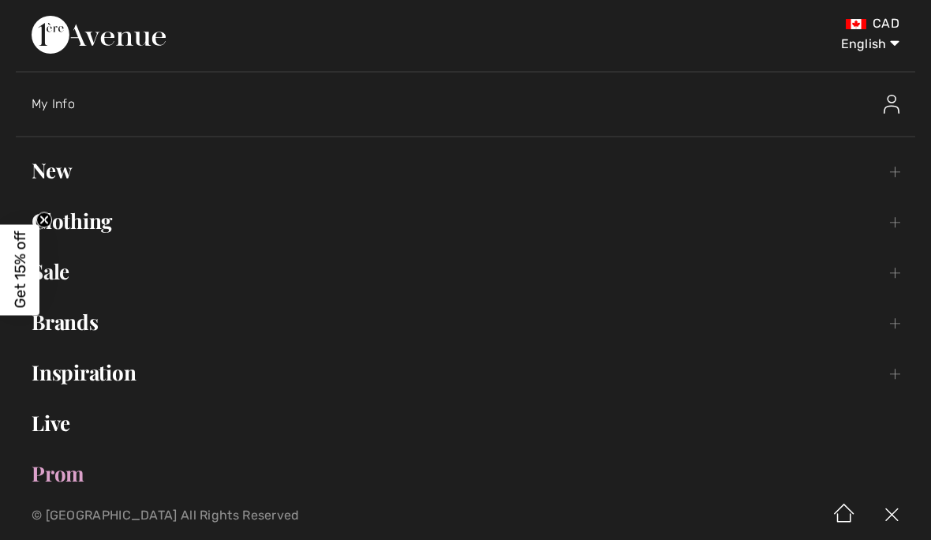
click at [870, 57] on select "English Français" at bounding box center [859, 40] width 82 height 47
select select "https://www.1ereavenue.com/fr/pantalons-ajustes-courts-modele-251113-s251113/80…"
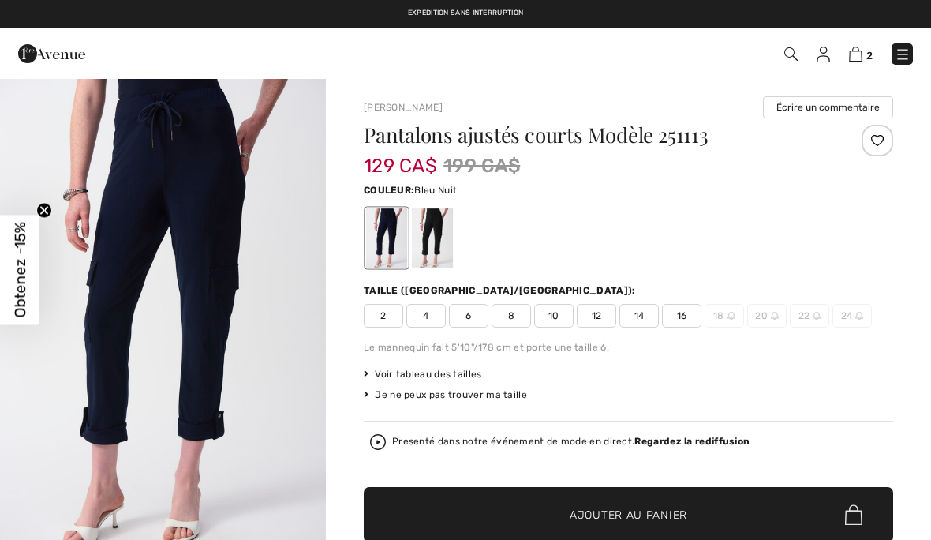
checkbox input "true"
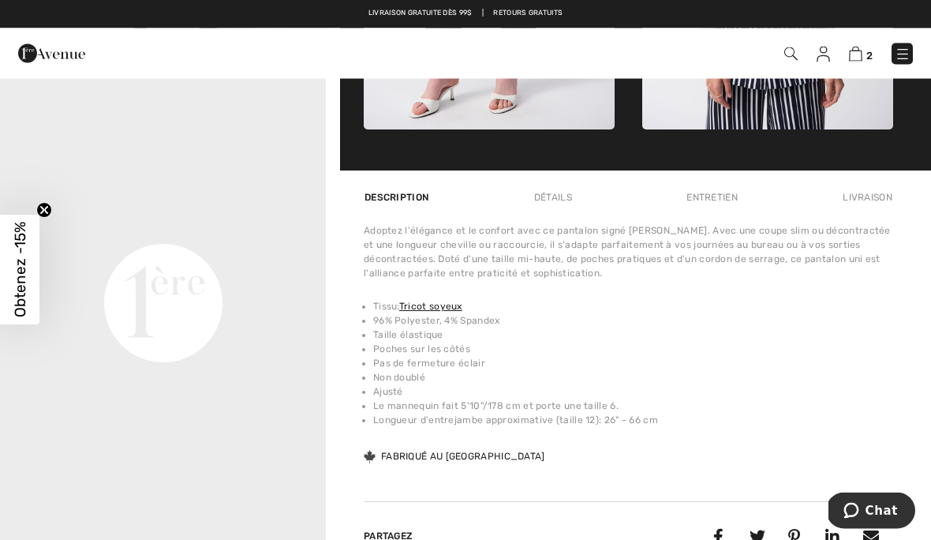
scroll to position [998, 0]
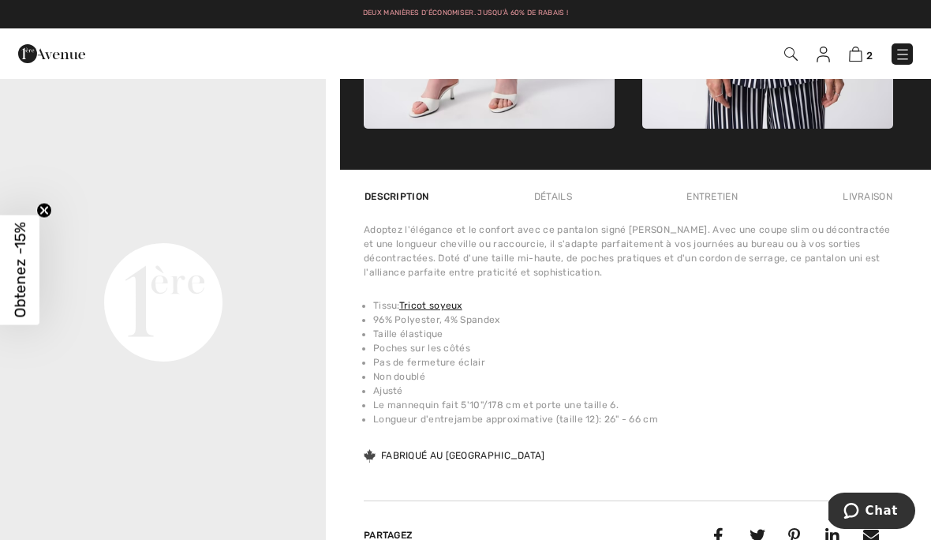
click at [856, 54] on img at bounding box center [855, 54] width 13 height 15
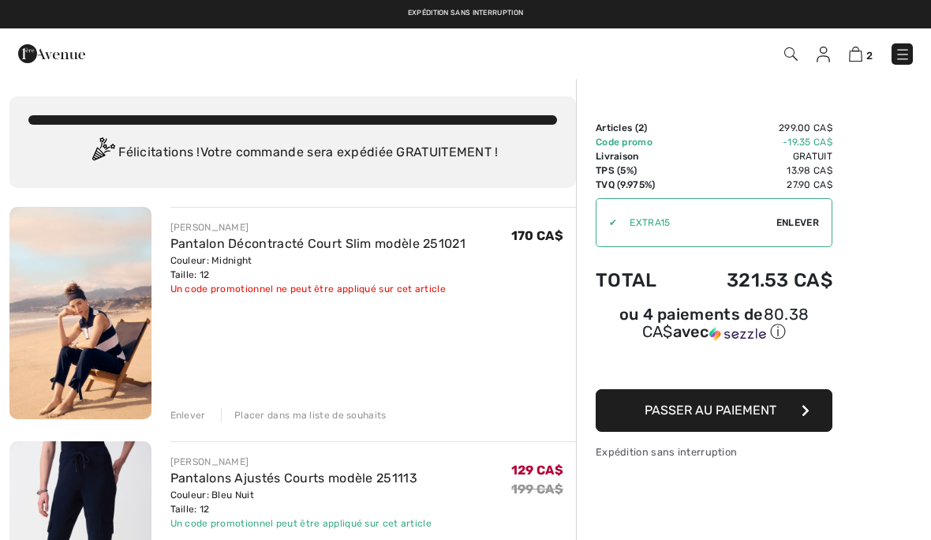
click at [187, 413] on div "Enlever" at bounding box center [188, 415] width 36 height 14
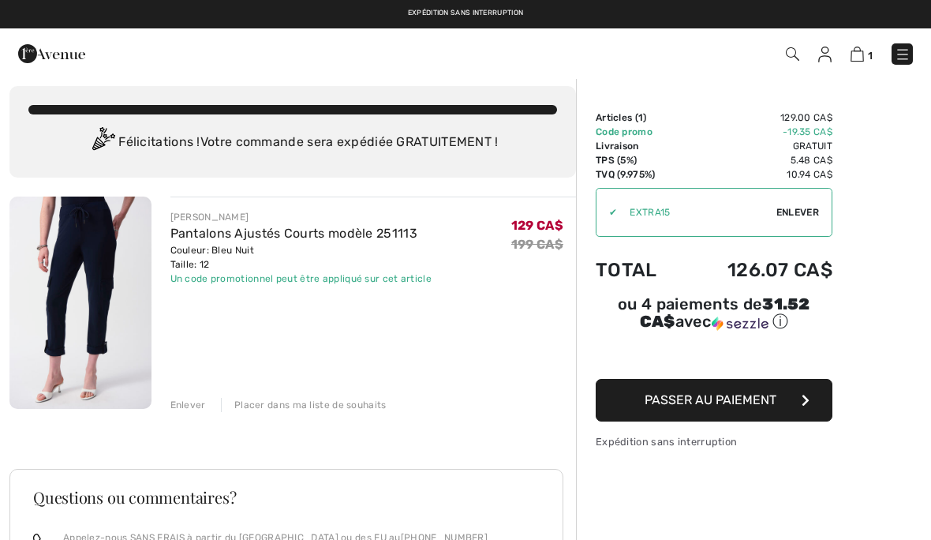
scroll to position [9, 0]
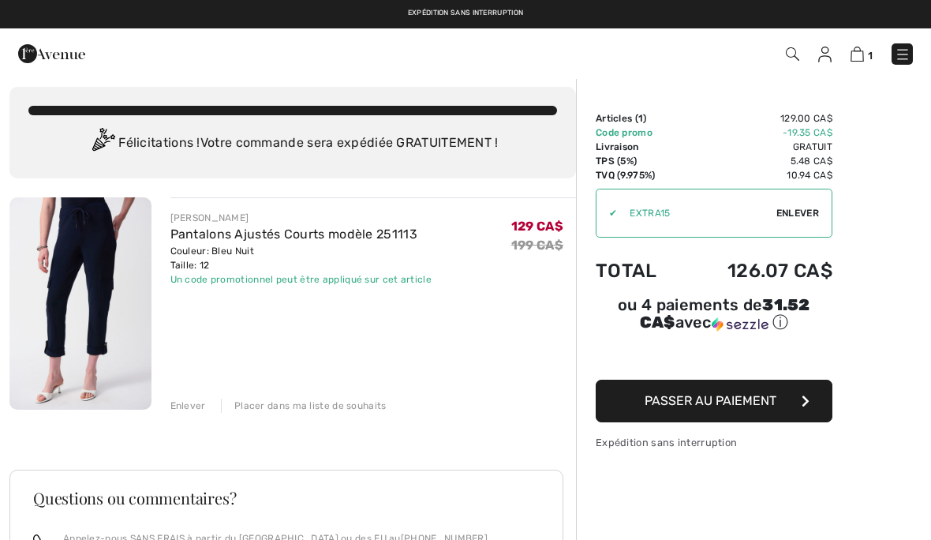
click at [777, 408] on button "Passer au paiement" at bounding box center [714, 401] width 237 height 43
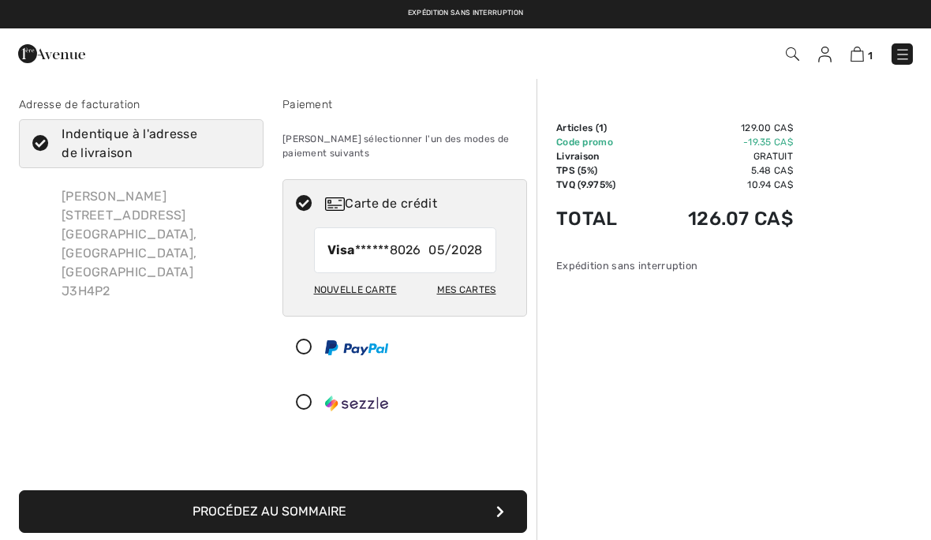
click at [445, 253] on span "05/2028" at bounding box center [456, 250] width 54 height 19
radio input "true"
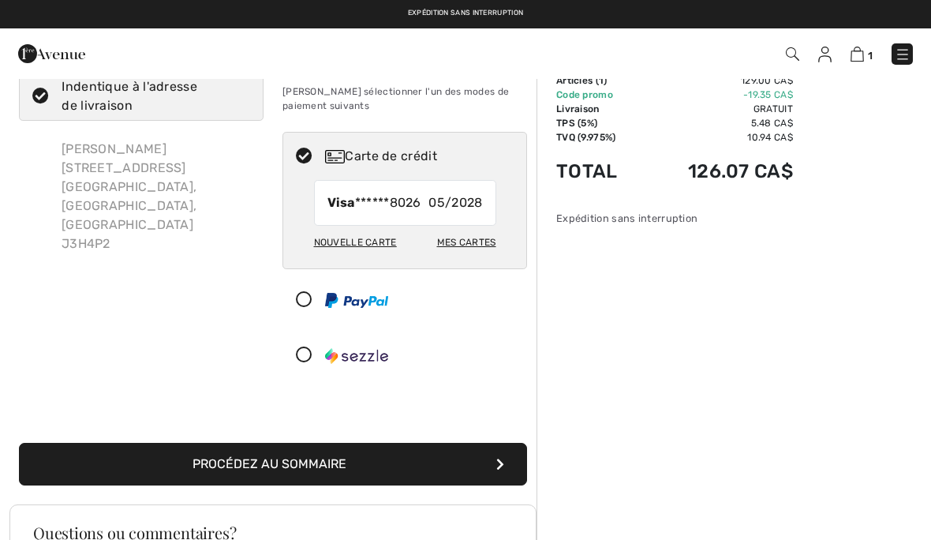
scroll to position [174, 0]
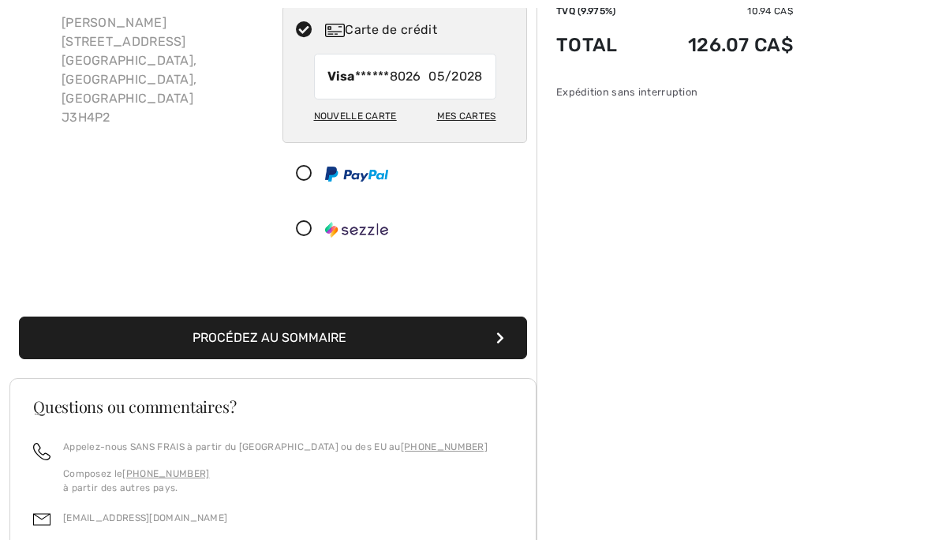
click at [220, 350] on button "Procédez au sommaire" at bounding box center [273, 337] width 508 height 43
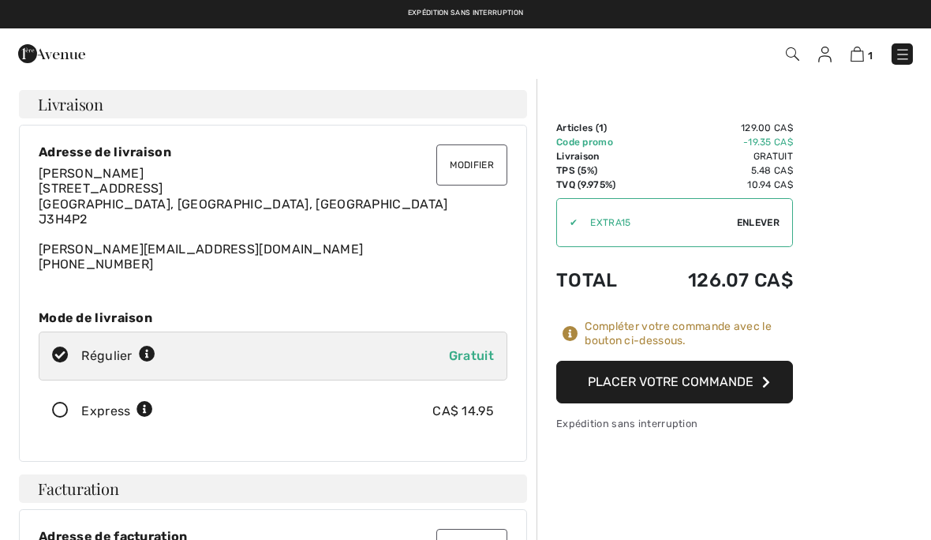
click at [759, 376] on button "Placer votre commande" at bounding box center [674, 382] width 237 height 43
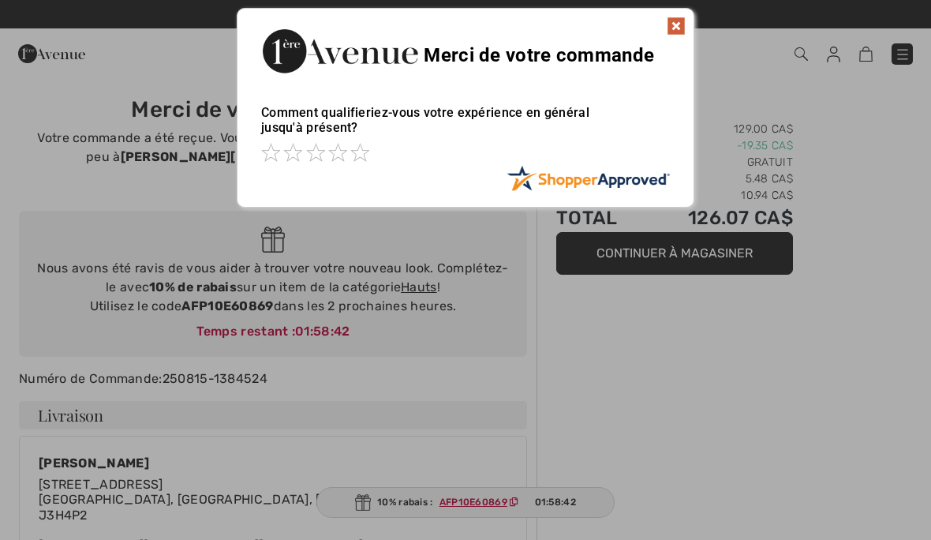
click at [680, 35] on img at bounding box center [676, 26] width 19 height 19
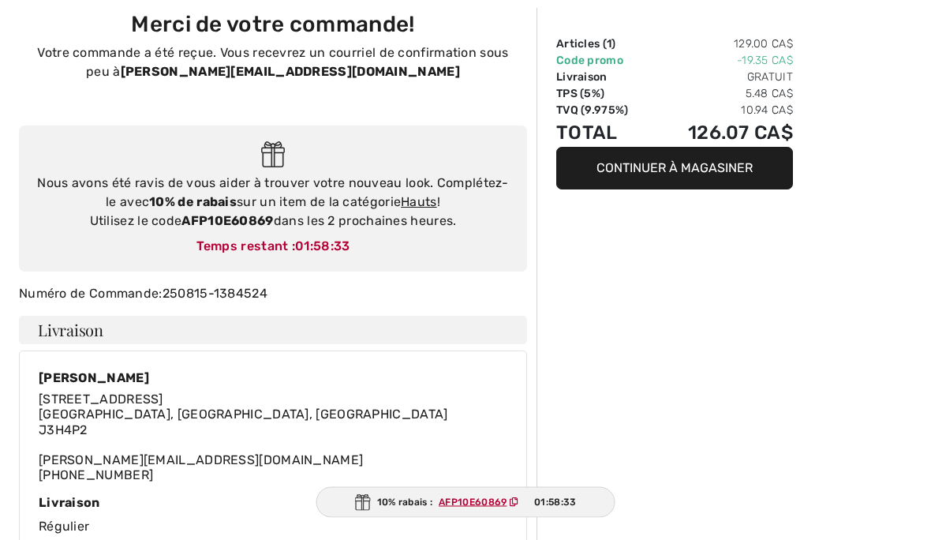
scroll to position [91, 0]
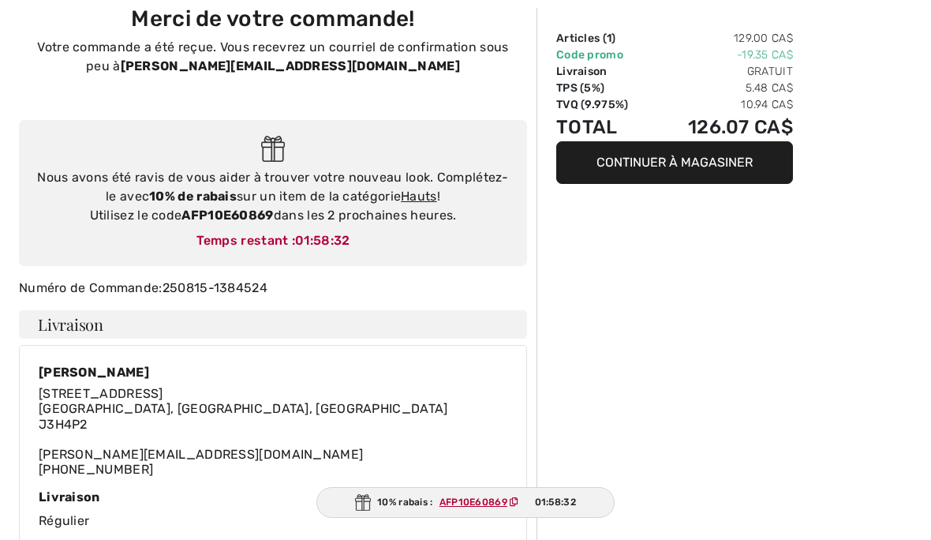
click at [480, 518] on div "10% rabais : AFP10E60869 01:58:32" at bounding box center [465, 502] width 298 height 31
click at [384, 518] on div "10% rabais : AFP10E60869 01:58:31" at bounding box center [465, 502] width 298 height 31
click at [369, 511] on img at bounding box center [363, 502] width 16 height 17
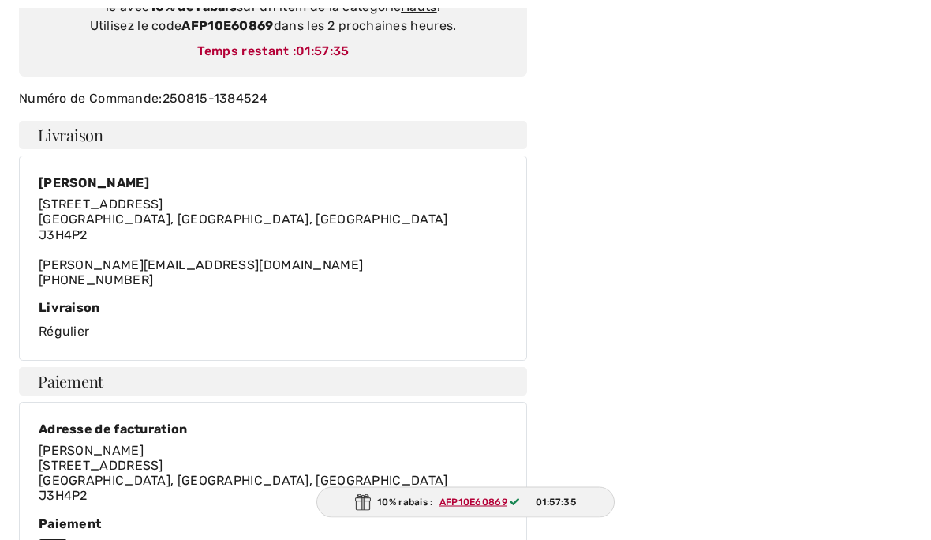
scroll to position [280, 0]
